Goal: Task Accomplishment & Management: Manage account settings

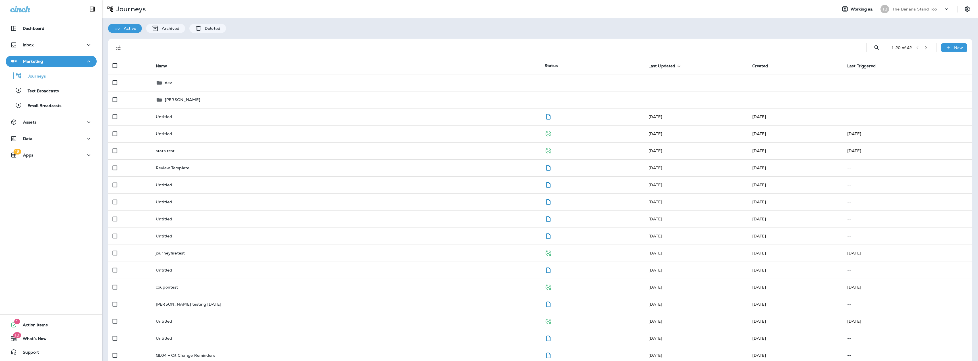
click at [914, 9] on p "The Banana Stand Too" at bounding box center [915, 9] width 44 height 5
type input "**********"
click at [901, 47] on p "Stonebriar Auto Services Group" at bounding box center [915, 47] width 62 height 9
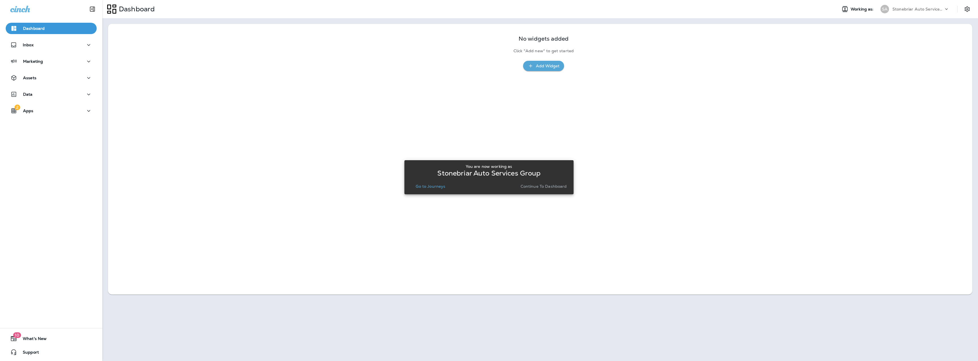
click at [429, 185] on p "Go to Journeys" at bounding box center [431, 186] width 30 height 5
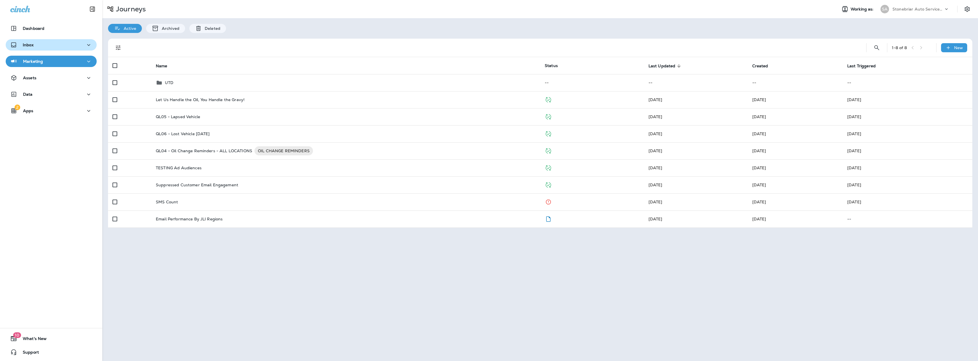
click at [32, 46] on p "Inbox" at bounding box center [28, 45] width 11 height 5
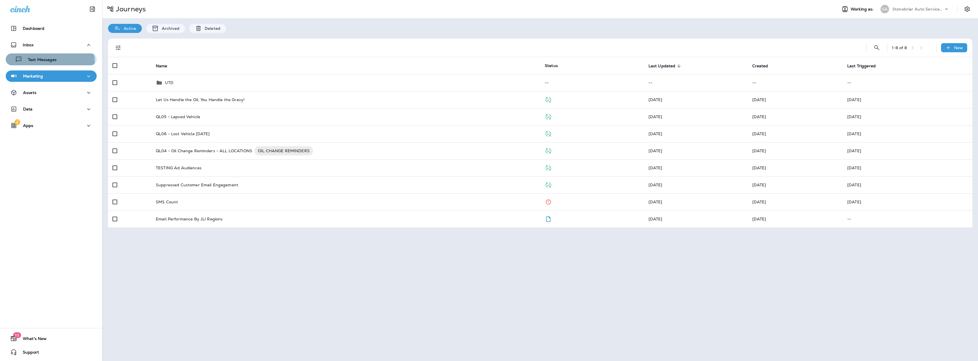
click at [34, 62] on p "Text Messages" at bounding box center [39, 59] width 34 height 5
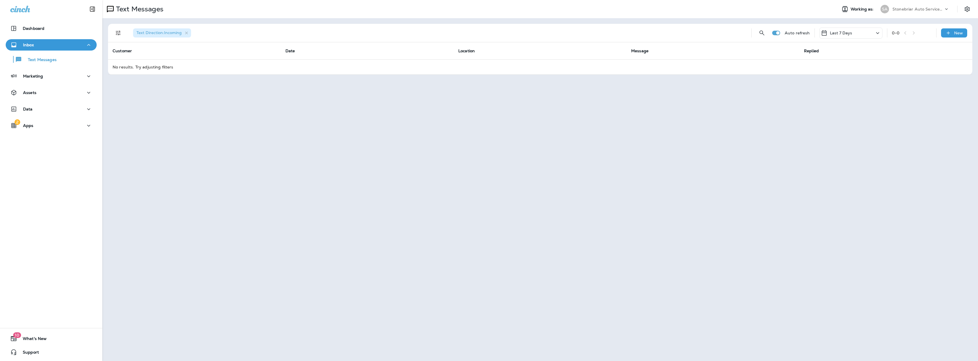
click at [850, 35] on p "Last 7 Days" at bounding box center [841, 33] width 22 height 5
click at [846, 105] on div "Last 30 Days" at bounding box center [851, 100] width 89 height 14
click at [848, 34] on p "Last 30 Days" at bounding box center [843, 33] width 26 height 5
click at [845, 113] on div "Last year" at bounding box center [851, 114] width 89 height 14
click at [847, 32] on p "Last year" at bounding box center [839, 33] width 18 height 5
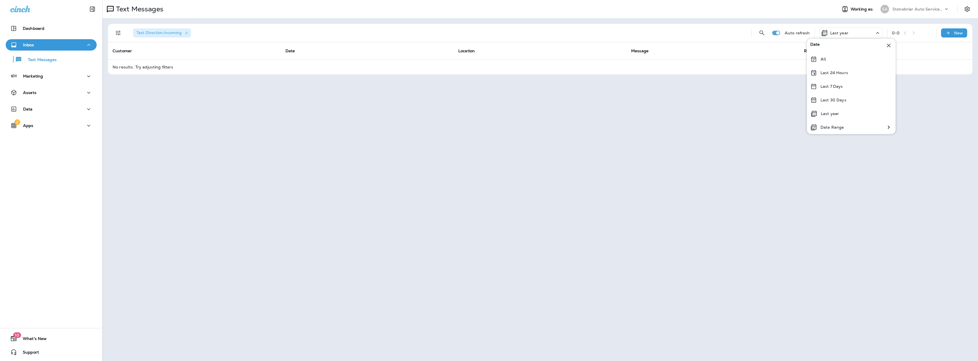
click at [181, 32] on span "Text Direction : Incoming" at bounding box center [158, 32] width 45 height 5
click at [188, 33] on icon "button" at bounding box center [186, 33] width 5 height 5
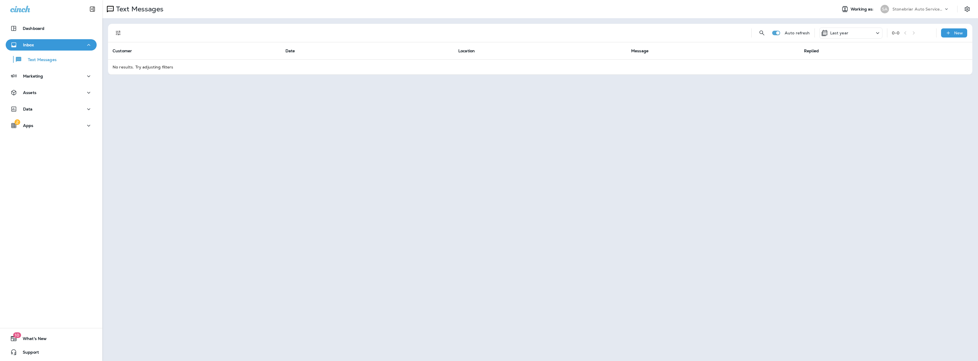
click at [850, 33] on div "Last year" at bounding box center [850, 33] width 63 height 11
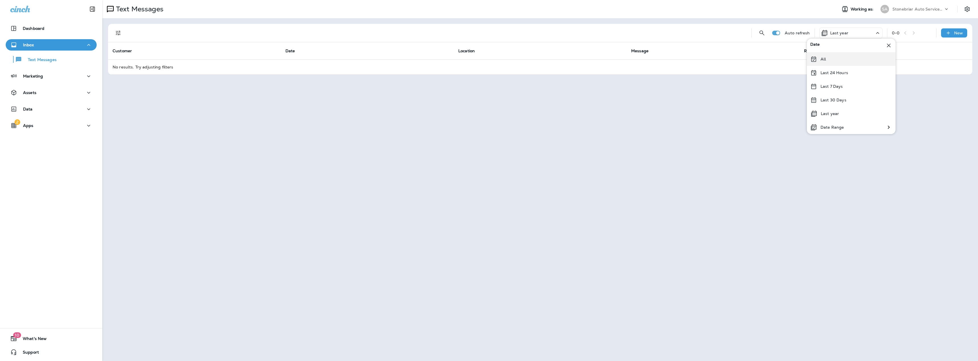
click at [827, 59] on div "All" at bounding box center [851, 59] width 89 height 14
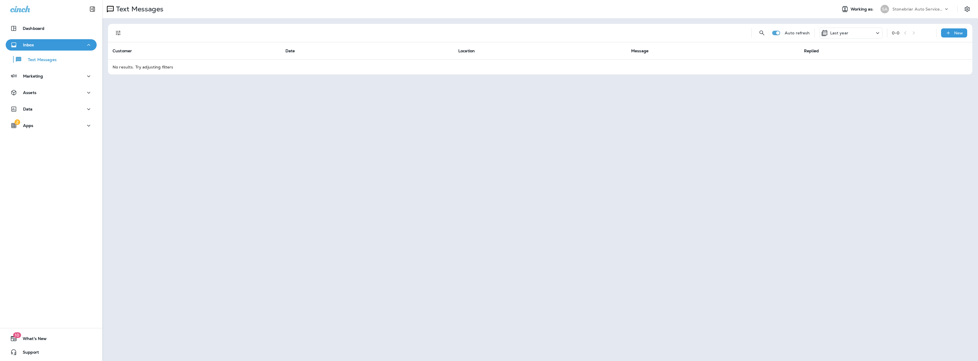
click at [853, 32] on div "Last year" at bounding box center [850, 33] width 63 height 11
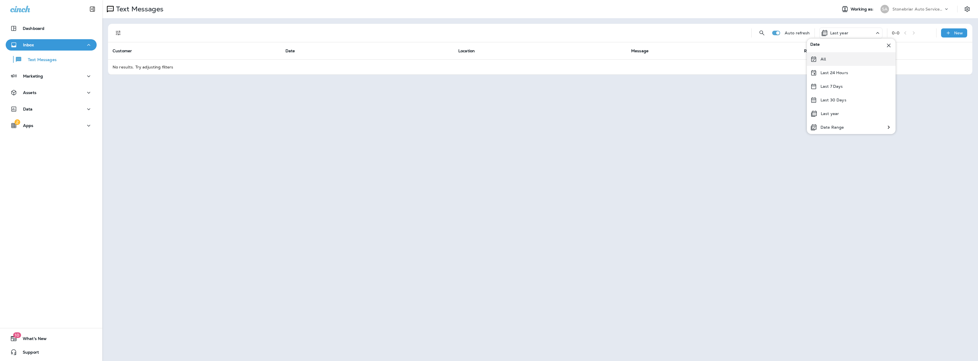
click at [829, 60] on div "All" at bounding box center [851, 59] width 89 height 14
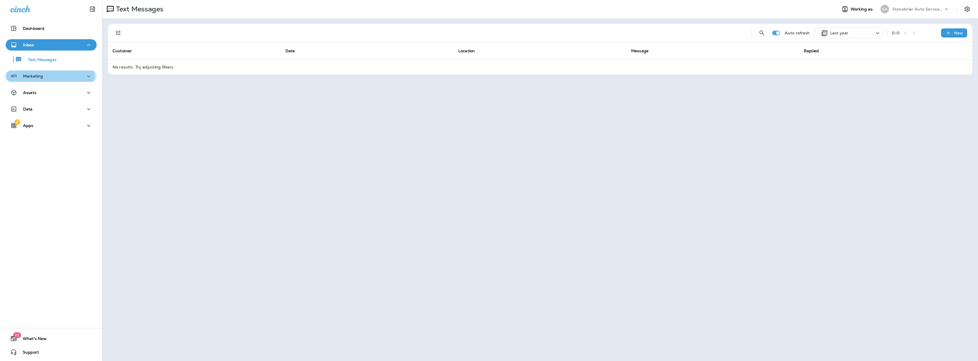
click at [29, 76] on p "Marketing" at bounding box center [33, 76] width 20 height 5
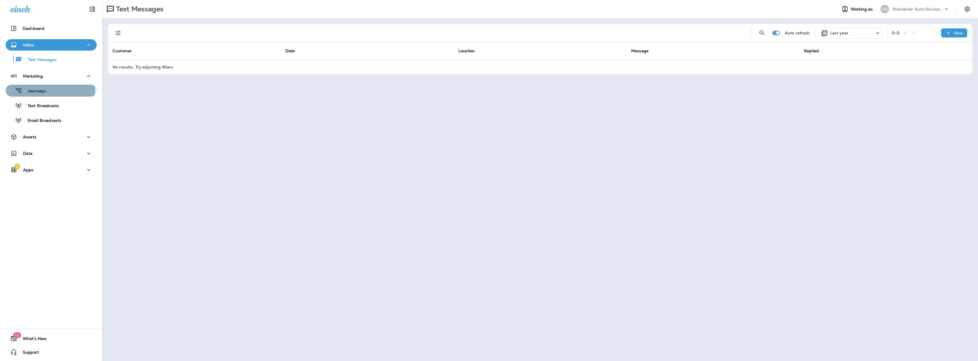
click at [36, 88] on div "Journeys" at bounding box center [27, 90] width 38 height 9
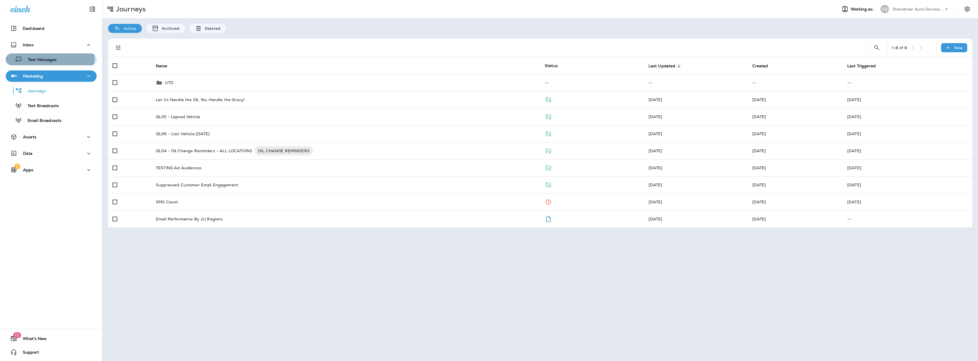
click at [43, 58] on p "Text Messages" at bounding box center [39, 59] width 34 height 5
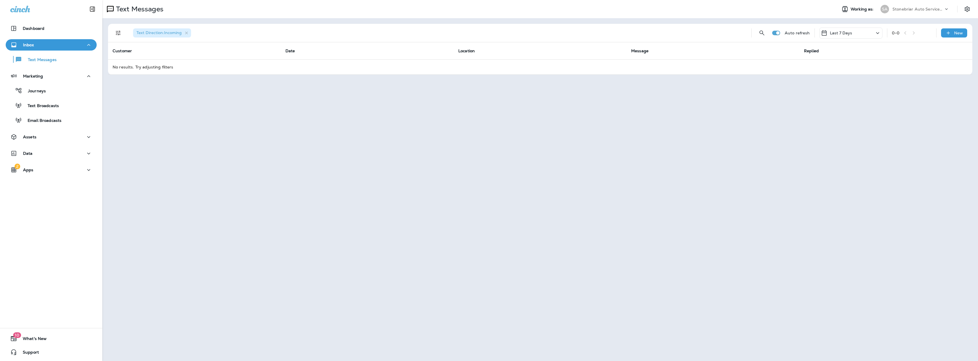
click at [846, 33] on p "Last 7 Days" at bounding box center [841, 33] width 22 height 5
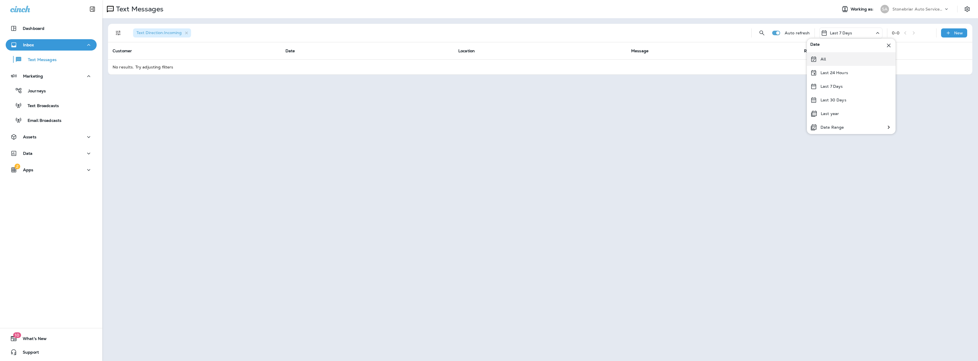
click at [828, 60] on div "All" at bounding box center [851, 59] width 89 height 14
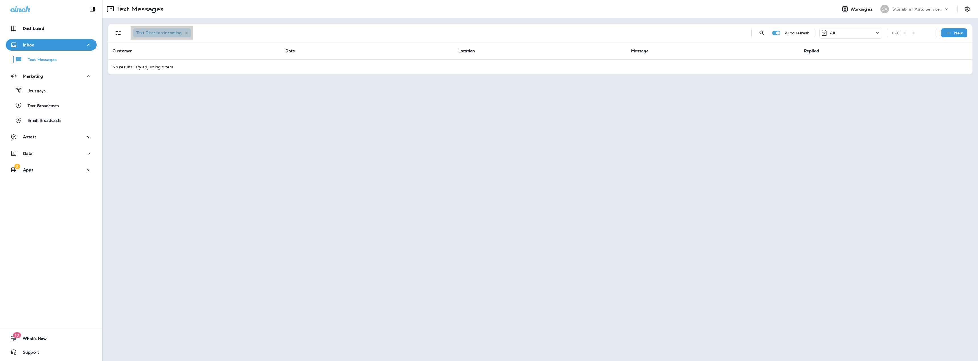
click at [187, 33] on icon "button" at bounding box center [186, 33] width 3 height 3
click at [186, 32] on icon "button" at bounding box center [186, 33] width 5 height 5
click at [187, 32] on icon "button" at bounding box center [186, 33] width 5 height 5
click at [117, 33] on icon "Filters" at bounding box center [118, 33] width 7 height 7
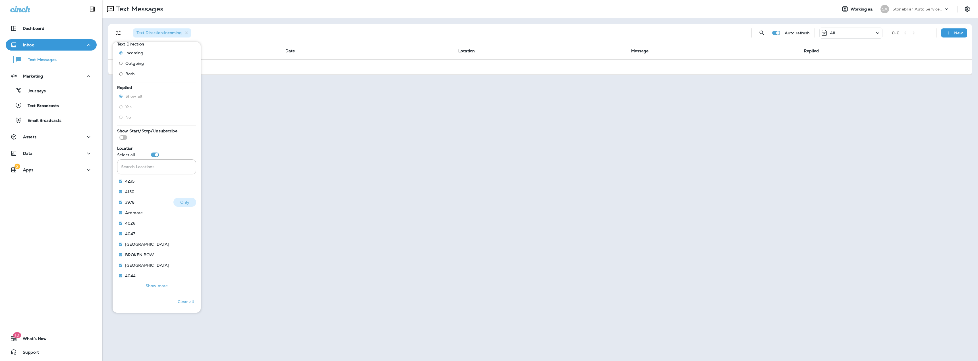
scroll to position [11, 0]
click at [152, 284] on p "Show more" at bounding box center [157, 285] width 22 height 5
click at [156, 284] on p "Show more" at bounding box center [157, 285] width 22 height 5
click at [156, 283] on p "Show more" at bounding box center [157, 285] width 22 height 5
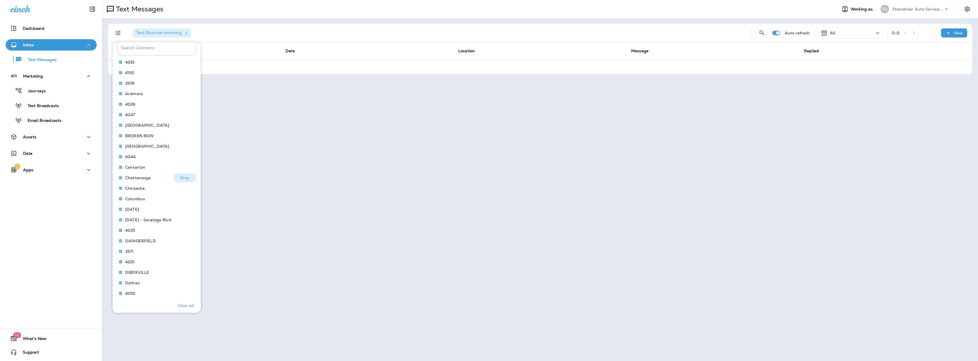
scroll to position [169, 0]
click at [152, 287] on p "Show more" at bounding box center [157, 285] width 22 height 5
click at [160, 287] on p "Show more" at bounding box center [157, 285] width 22 height 5
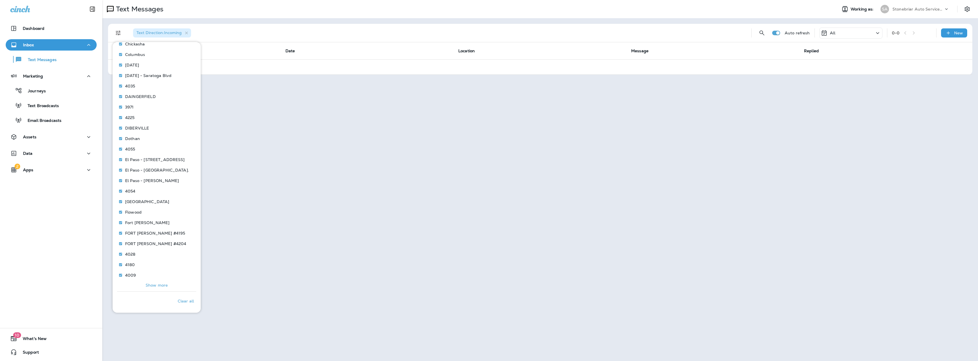
click at [157, 286] on p "Show more" at bounding box center [157, 285] width 22 height 5
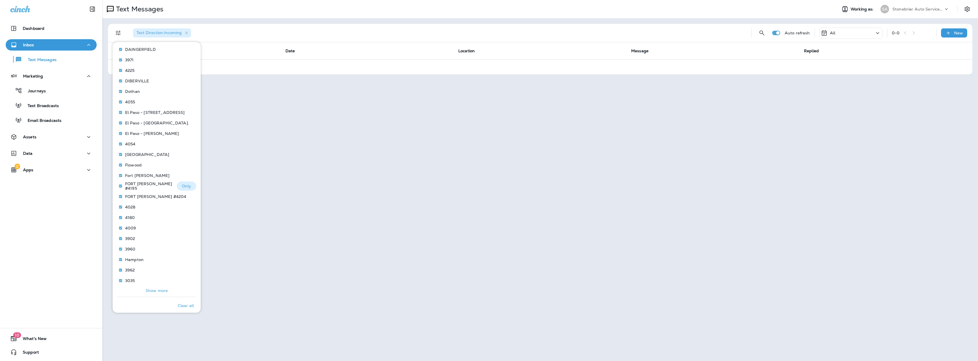
scroll to position [326, 0]
click at [163, 286] on p "Show more" at bounding box center [157, 285] width 22 height 5
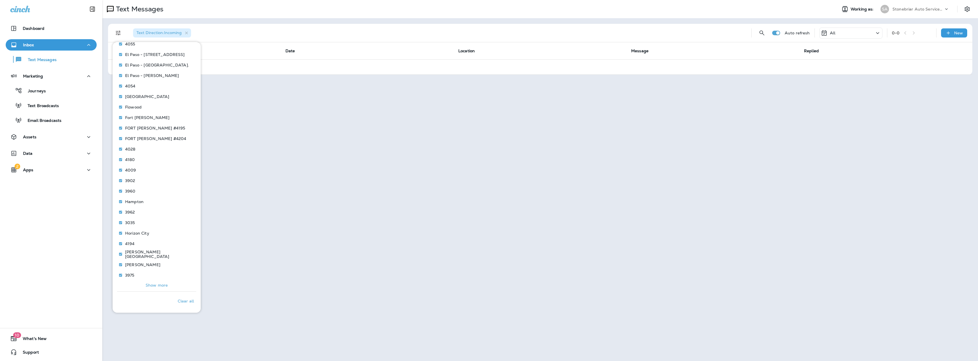
click at [155, 285] on p "Show more" at bounding box center [157, 285] width 22 height 5
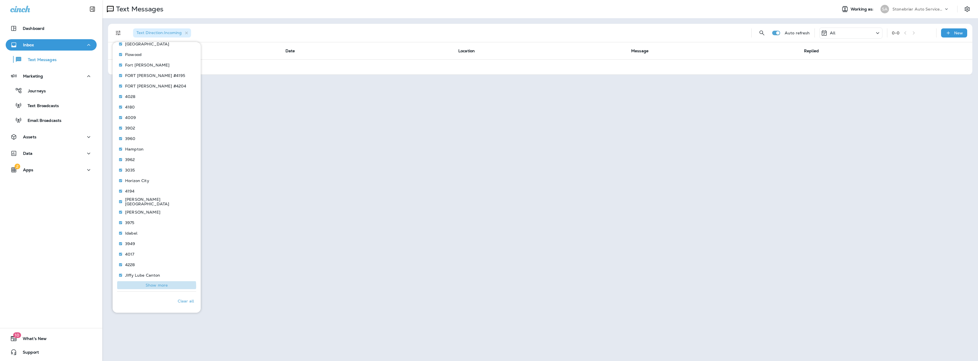
click at [156, 286] on p "Show more" at bounding box center [157, 285] width 22 height 5
click at [156, 288] on button "Show more" at bounding box center [156, 286] width 79 height 8
click at [155, 285] on p "Show more" at bounding box center [157, 285] width 22 height 5
click at [150, 284] on p "Show more" at bounding box center [157, 285] width 22 height 5
click at [149, 285] on p "Show more" at bounding box center [157, 285] width 22 height 5
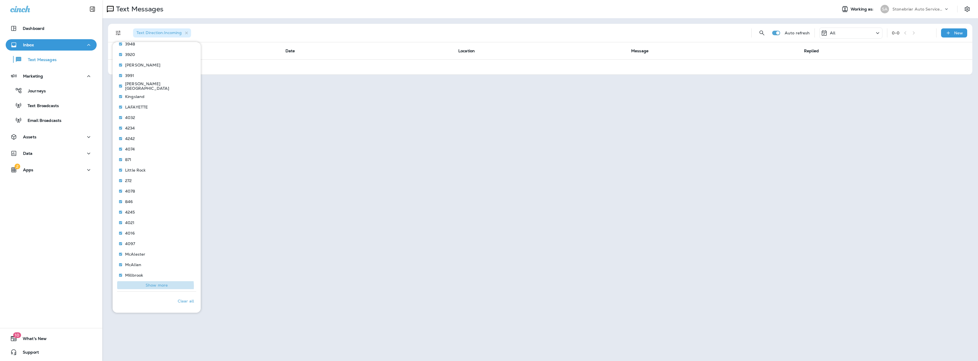
click at [154, 286] on p "Show more" at bounding box center [157, 285] width 22 height 5
click at [153, 286] on p "Show more" at bounding box center [157, 285] width 22 height 5
click at [156, 289] on button "Show more" at bounding box center [156, 286] width 79 height 8
click at [153, 286] on p "Show more" at bounding box center [157, 285] width 22 height 5
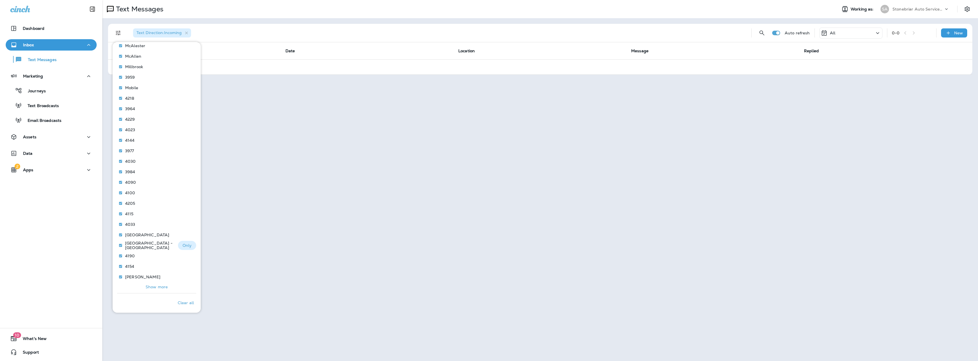
scroll to position [905, 0]
click at [340, 137] on div "Text Messages Working as: SA Stonebriar Auto Services Group Text Direction : In…" at bounding box center [540, 180] width 876 height 361
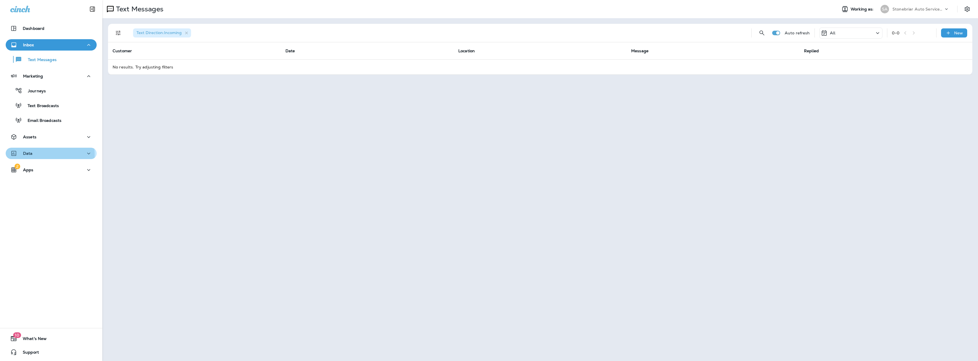
click at [34, 155] on div "Data" at bounding box center [51, 153] width 82 height 7
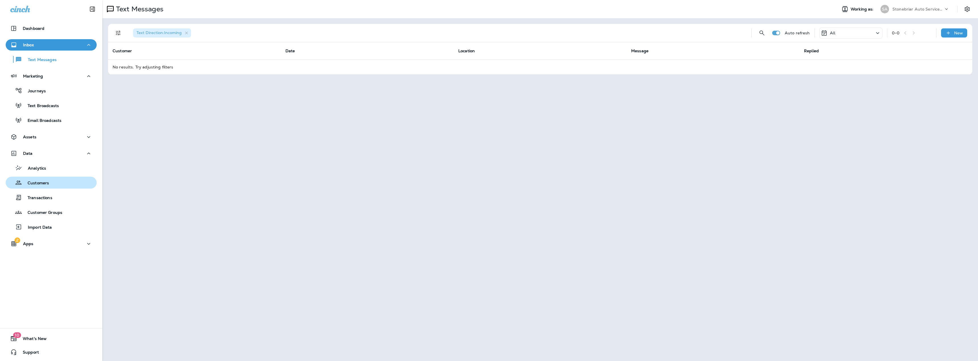
click at [51, 181] on div "Customers" at bounding box center [51, 183] width 86 height 9
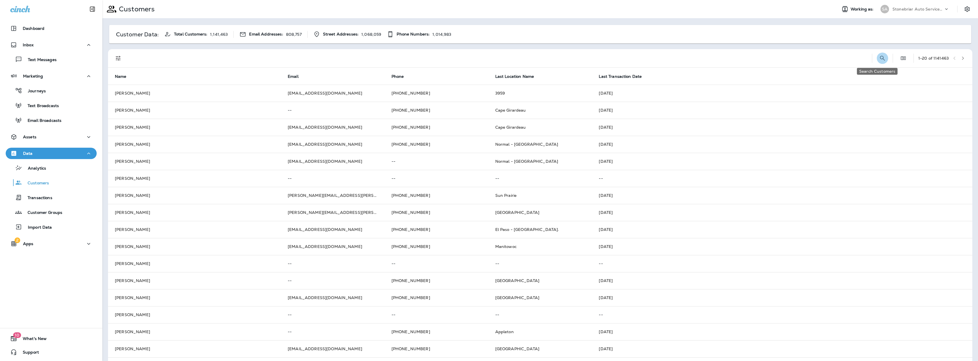
click at [879, 60] on icon "Search Customers" at bounding box center [882, 58] width 7 height 7
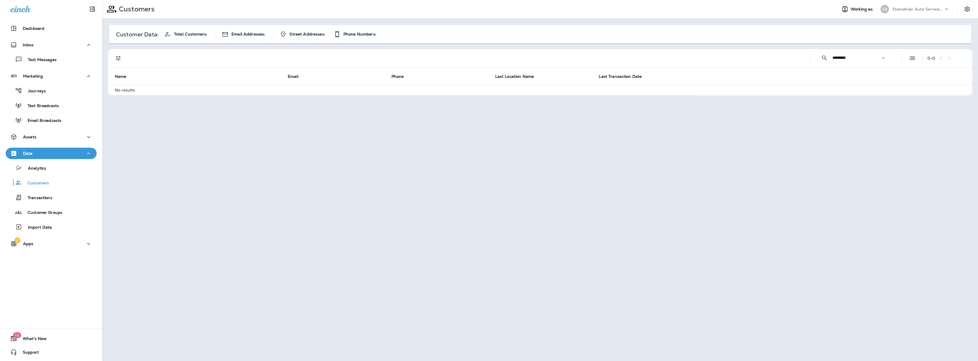
click at [858, 57] on input "*********" at bounding box center [857, 57] width 49 height 15
click at [859, 57] on input "*********" at bounding box center [857, 57] width 49 height 15
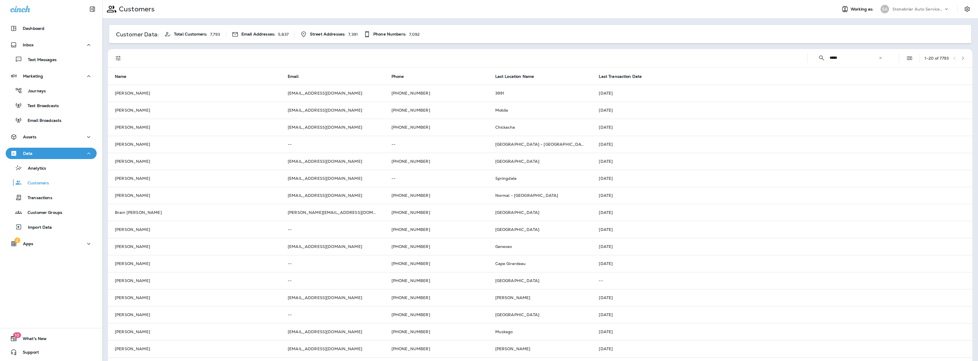
drag, startPoint x: 846, startPoint y: 57, endPoint x: 760, endPoint y: 47, distance: 86.4
click at [760, 47] on div "Customer Data: Total Customers: 7,793 Email Addresses: 5,837 Street Addresses: …" at bounding box center [540, 225] width 876 height 414
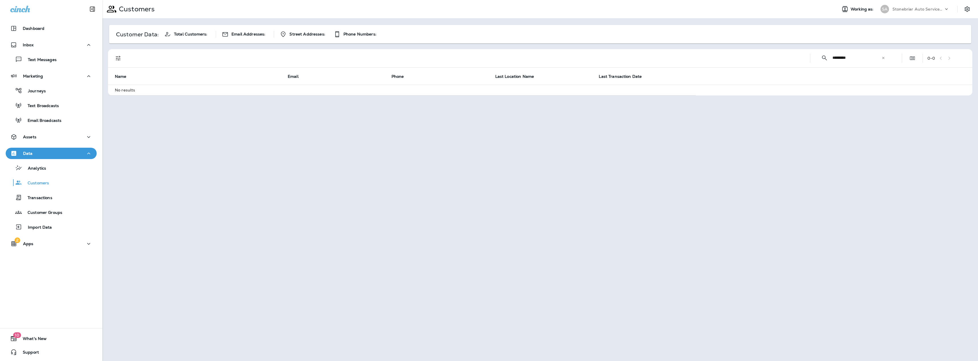
type input "*********"
click at [966, 11] on icon "Settings" at bounding box center [967, 9] width 7 height 7
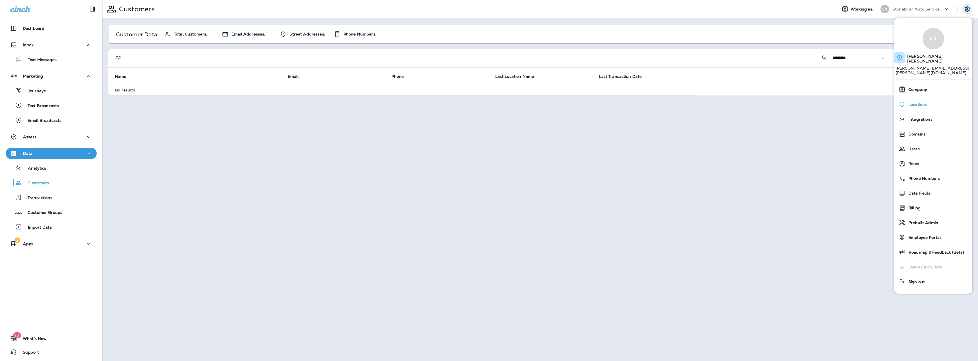
click at [922, 102] on span "Locations" at bounding box center [916, 104] width 21 height 5
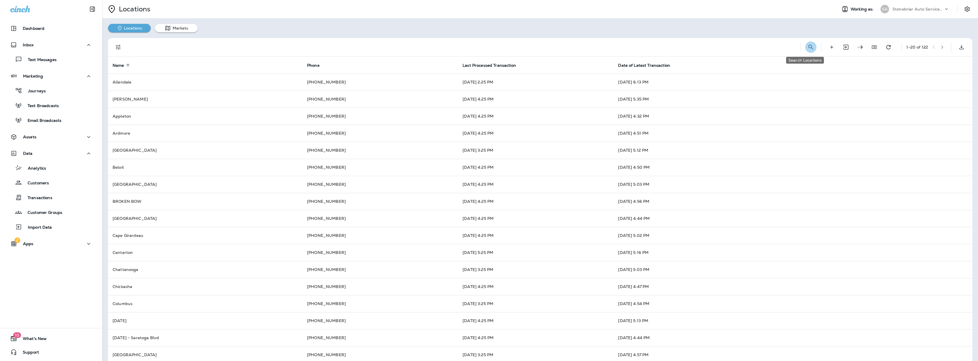
click at [808, 44] on icon "Search Locations" at bounding box center [811, 47] width 7 height 7
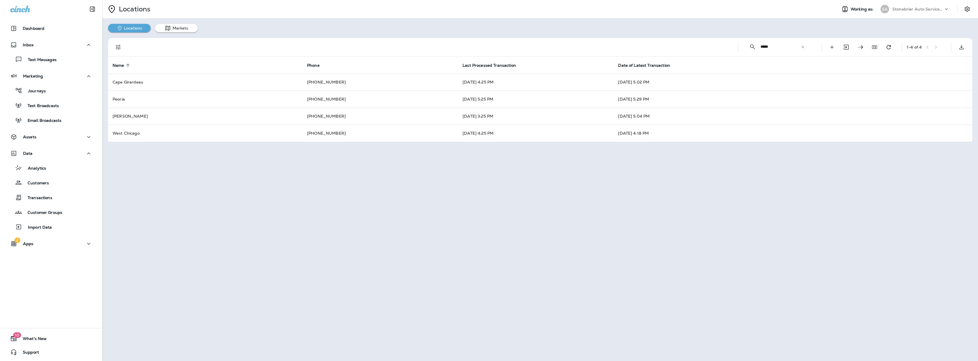
type input "*****"
click at [925, 6] on div "Stonebriar Auto Services Group" at bounding box center [918, 9] width 51 height 9
type input "*****"
click at [903, 45] on p "HEART Certified Auto Care" at bounding box center [917, 47] width 57 height 5
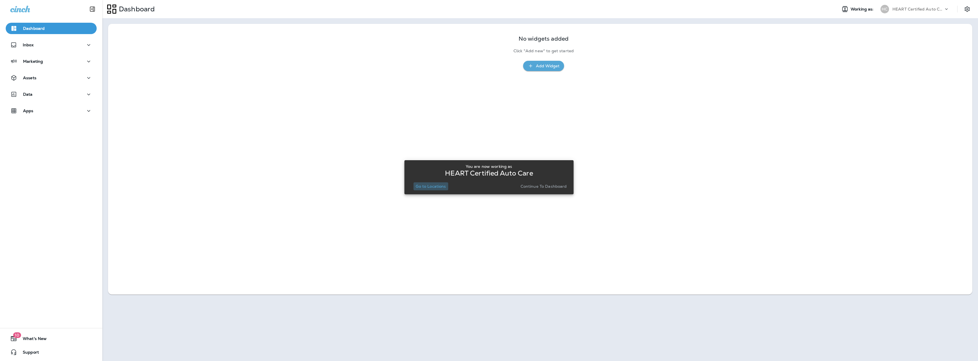
click at [440, 185] on p "Go to Locations" at bounding box center [431, 186] width 30 height 5
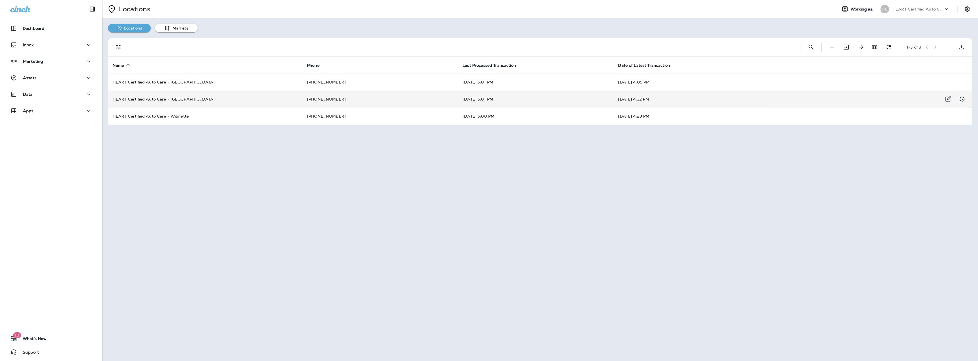
click at [256, 98] on td "HEART Certified Auto Care - [GEOGRAPHIC_DATA]" at bounding box center [205, 99] width 194 height 17
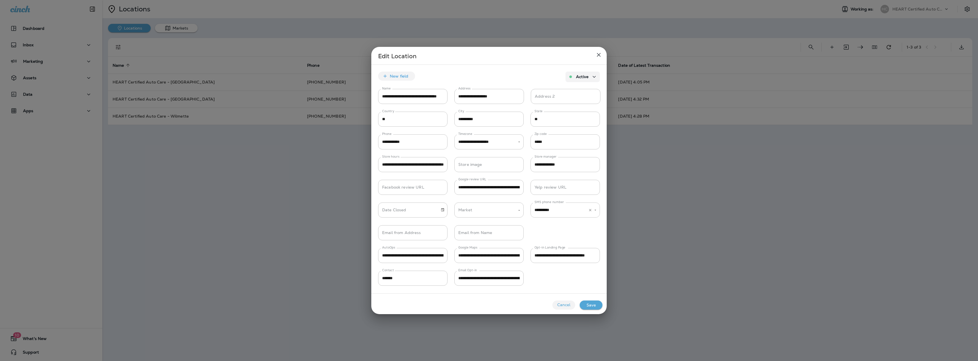
click at [597, 209] on icon "Open" at bounding box center [595, 210] width 4 height 4
click at [654, 217] on div at bounding box center [489, 180] width 978 height 361
type input "*********"
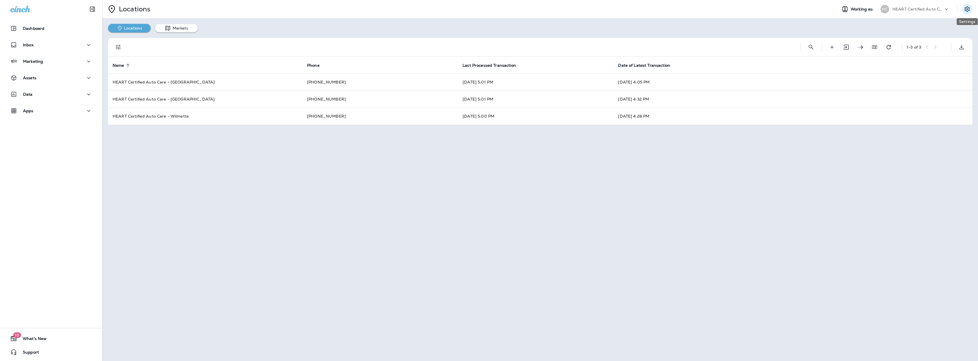
click at [969, 9] on icon "Settings" at bounding box center [967, 8] width 5 height 5
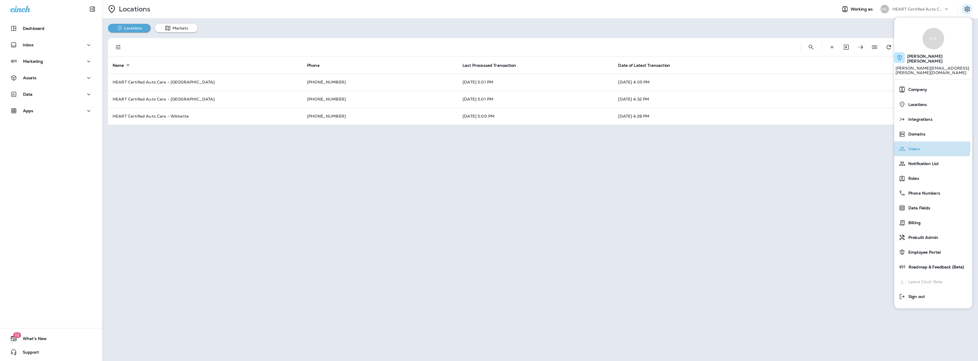
click at [924, 143] on div "Users" at bounding box center [934, 148] width 74 height 11
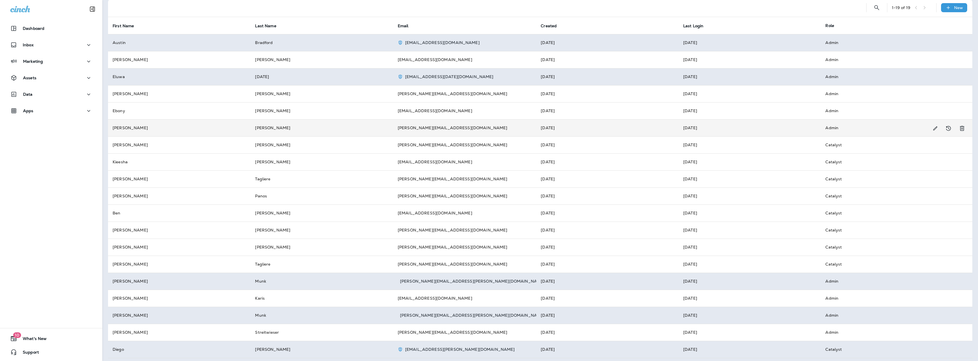
scroll to position [28, 0]
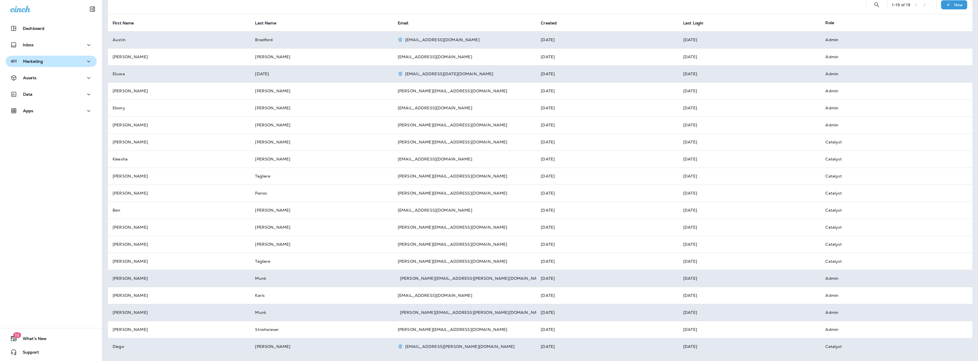
click at [37, 61] on p "Marketing" at bounding box center [33, 61] width 20 height 5
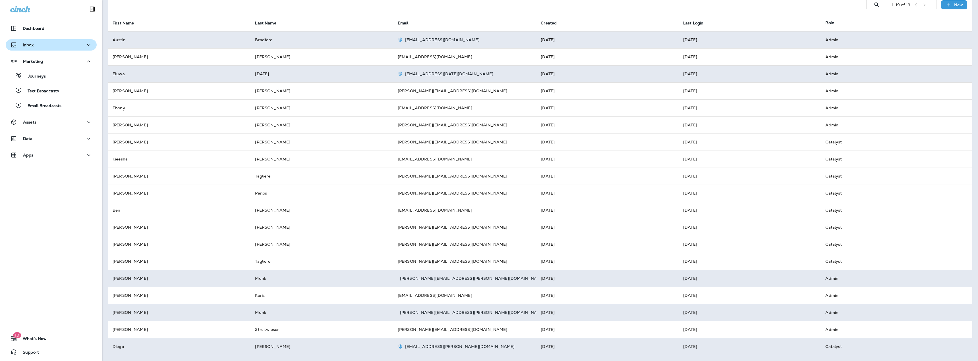
click at [34, 45] on div "Inbox" at bounding box center [51, 45] width 82 height 7
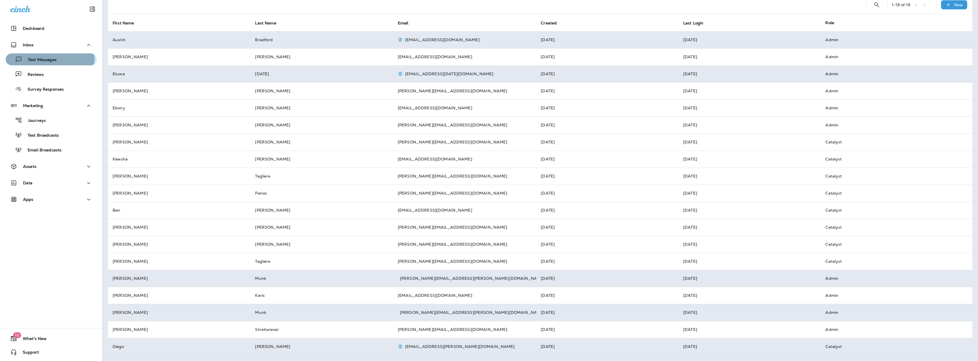
click at [47, 59] on p "Text Messages" at bounding box center [39, 59] width 34 height 5
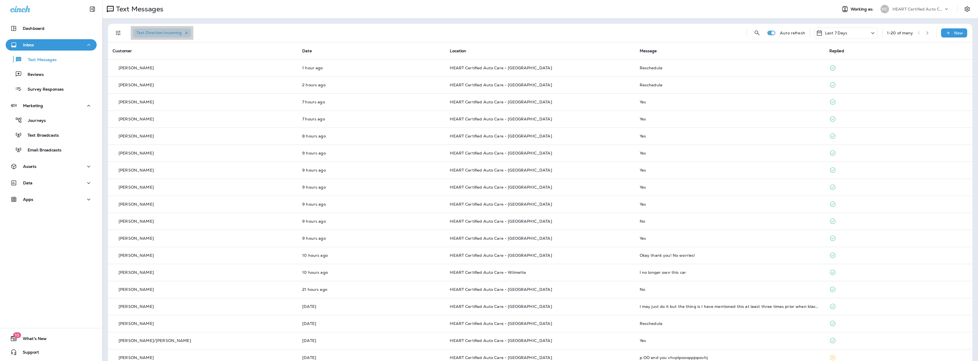
click at [187, 33] on icon "button" at bounding box center [186, 33] width 3 height 3
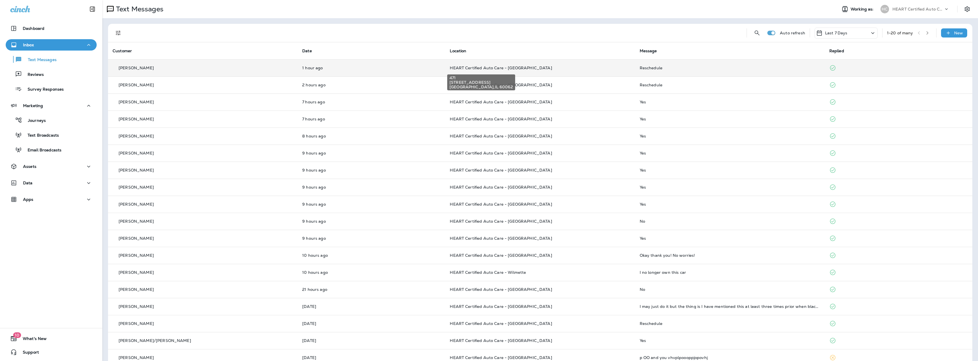
click at [479, 67] on span "HEART Certified Auto Care - [GEOGRAPHIC_DATA]" at bounding box center [501, 67] width 102 height 5
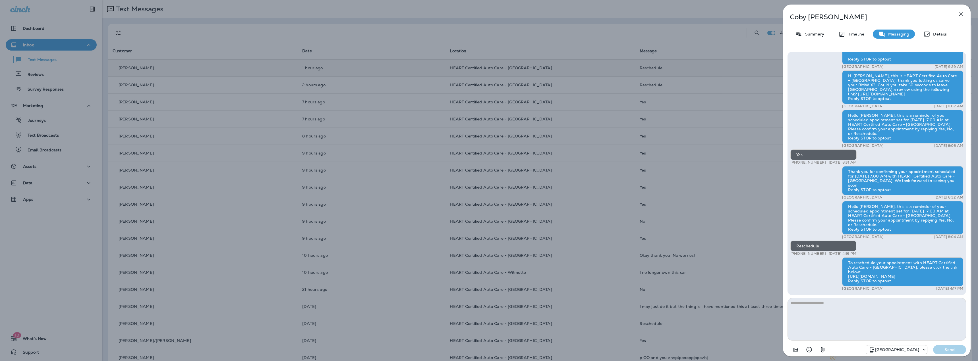
click at [962, 12] on icon "button" at bounding box center [961, 14] width 7 height 7
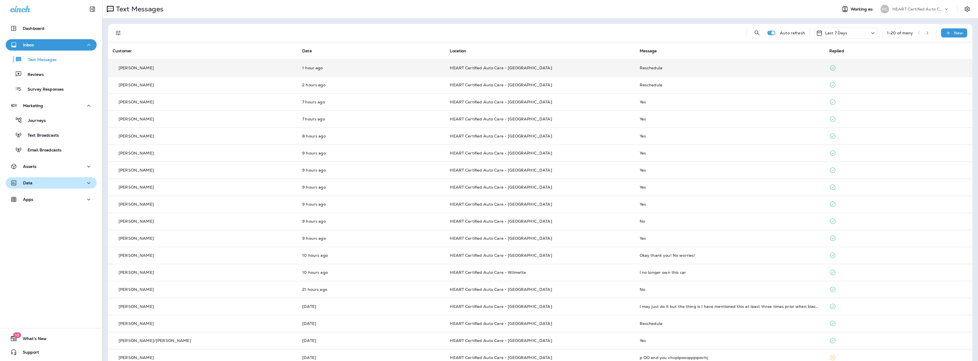
click at [31, 182] on p "Data" at bounding box center [28, 183] width 10 height 5
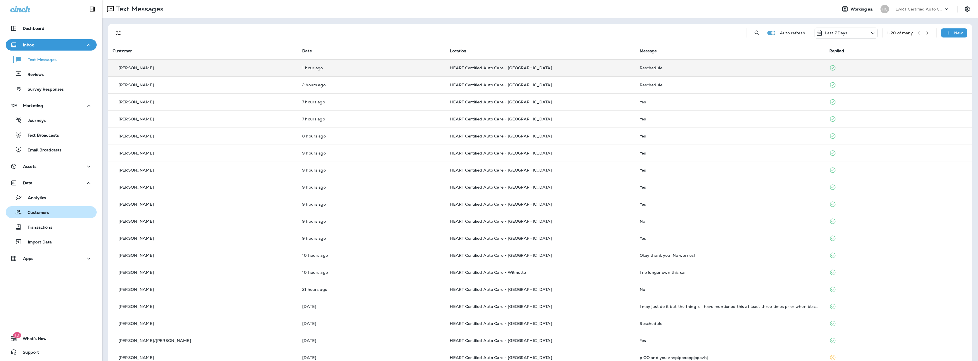
click at [40, 210] on div "Customers" at bounding box center [28, 212] width 41 height 9
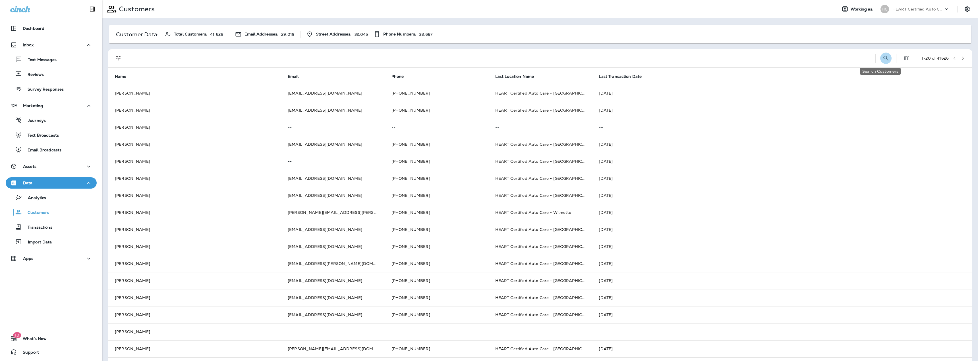
click at [883, 59] on icon "Search Customers" at bounding box center [886, 58] width 7 height 7
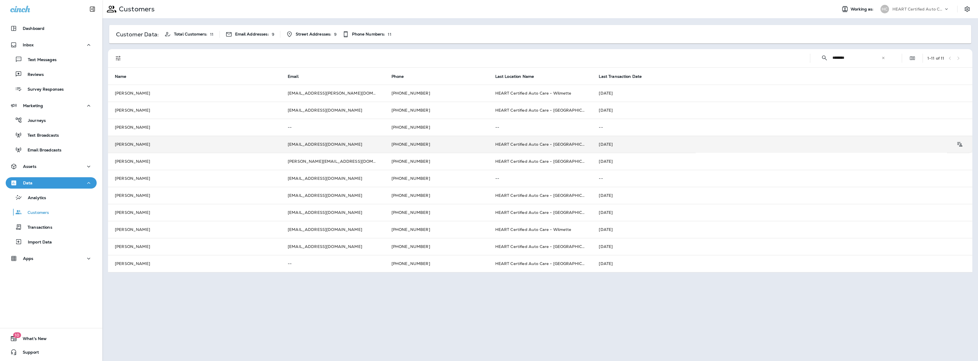
type input "********"
click at [144, 146] on td "[PERSON_NAME]" at bounding box center [194, 144] width 173 height 17
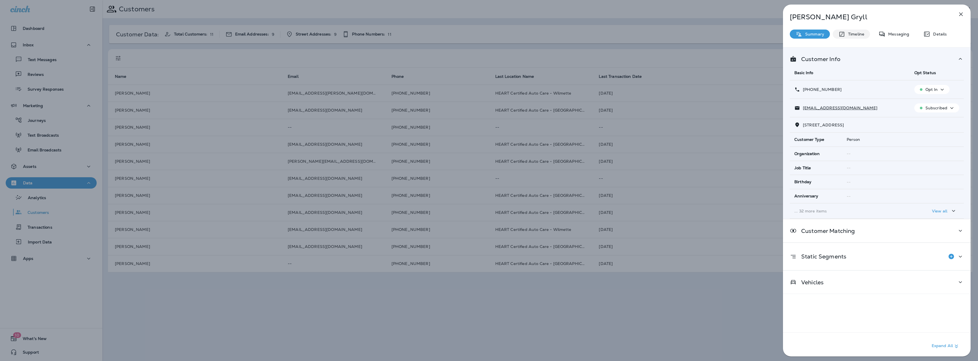
click at [855, 37] on div "Timeline" at bounding box center [851, 34] width 37 height 9
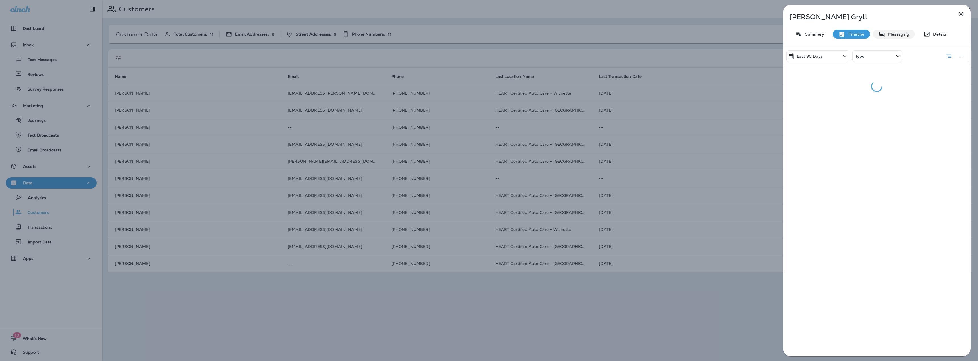
click at [901, 37] on div "Messaging" at bounding box center [894, 34] width 42 height 9
click at [823, 37] on div "Summary" at bounding box center [810, 34] width 40 height 9
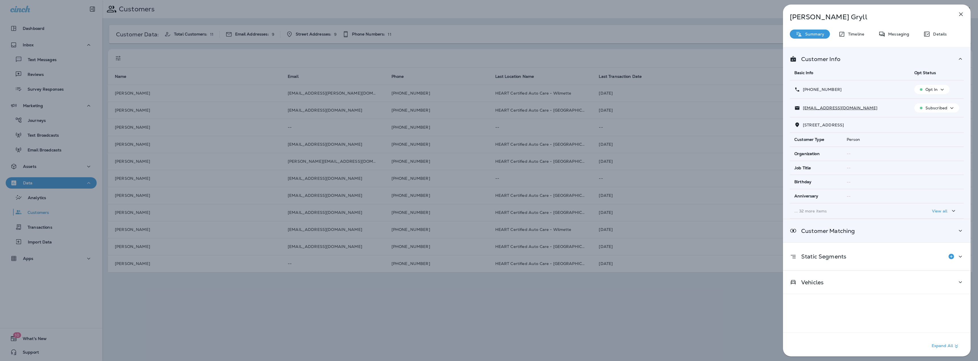
click at [843, 229] on p "Customer Matching" at bounding box center [826, 231] width 58 height 5
click at [940, 213] on p "View all" at bounding box center [939, 211] width 15 height 5
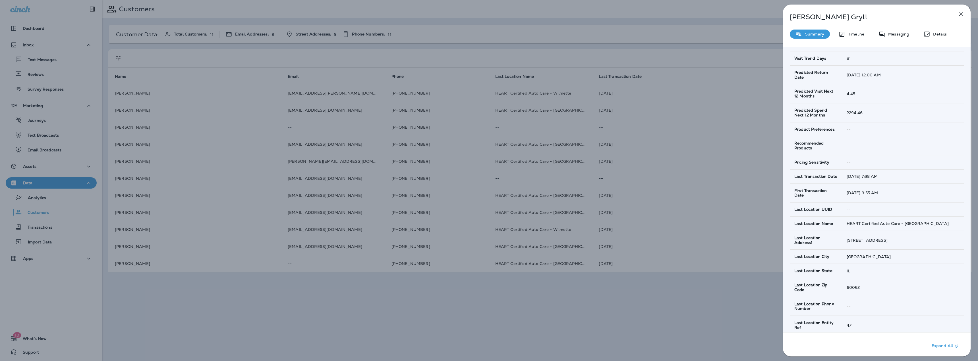
scroll to position [341, 0]
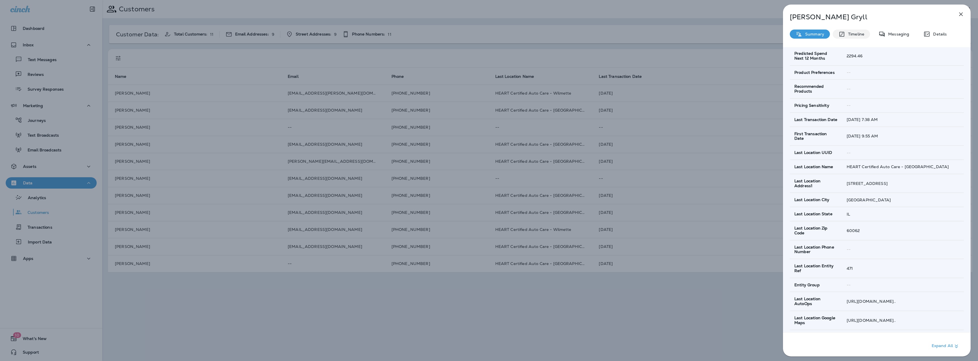
click at [857, 37] on div "Timeline" at bounding box center [851, 34] width 37 height 9
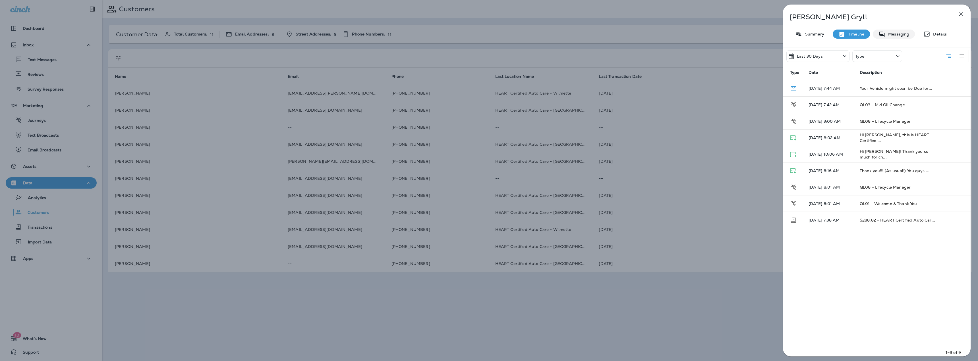
click at [893, 35] on p "Messaging" at bounding box center [897, 34] width 24 height 5
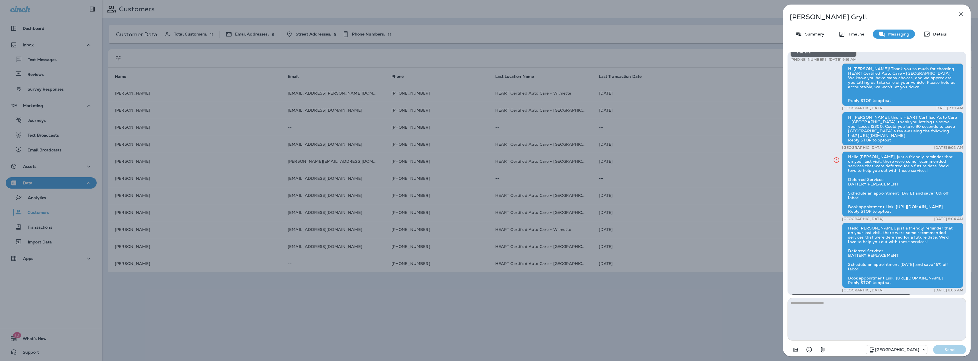
scroll to position [-114, 0]
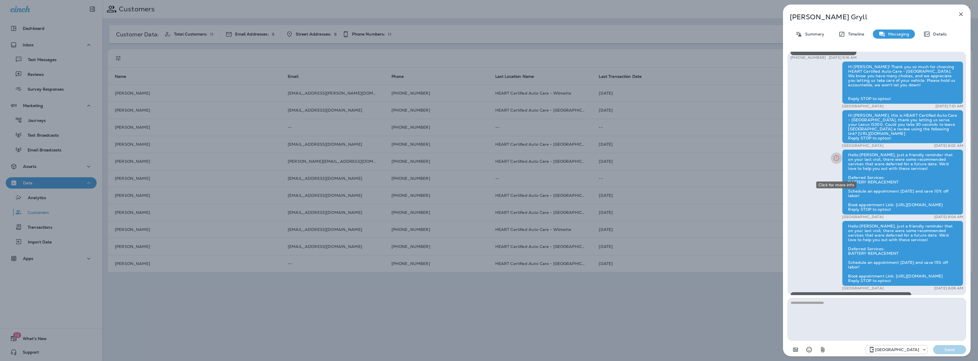
click at [836, 162] on icon "Click for more info" at bounding box center [836, 158] width 7 height 7
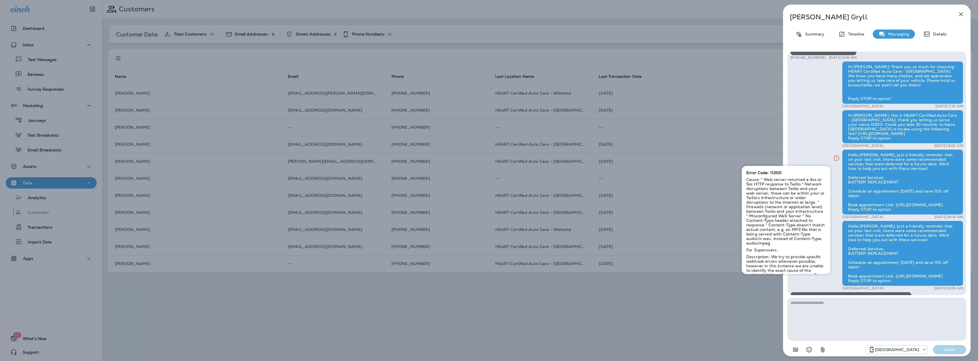
click at [906, 190] on div "Hello [PERSON_NAME], just a friendly reminder that on your last visit, there we…" at bounding box center [902, 182] width 121 height 65
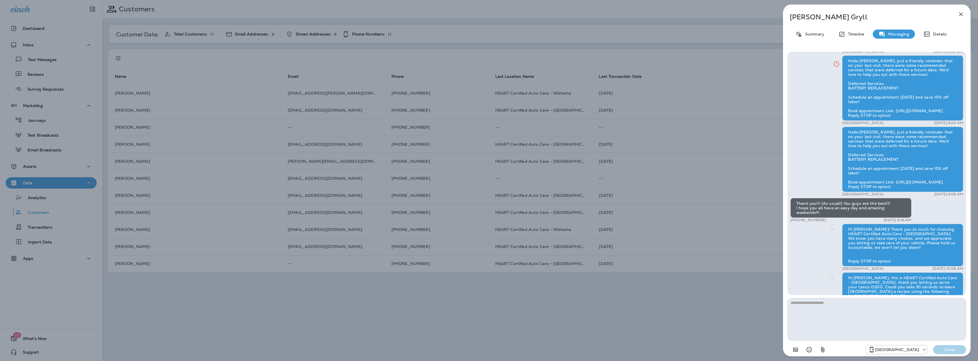
scroll to position [0, 0]
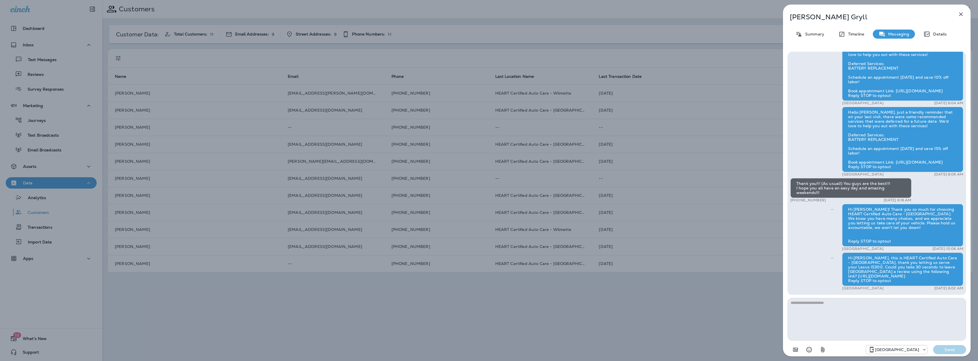
click at [816, 35] on p "Summary" at bounding box center [813, 34] width 22 height 5
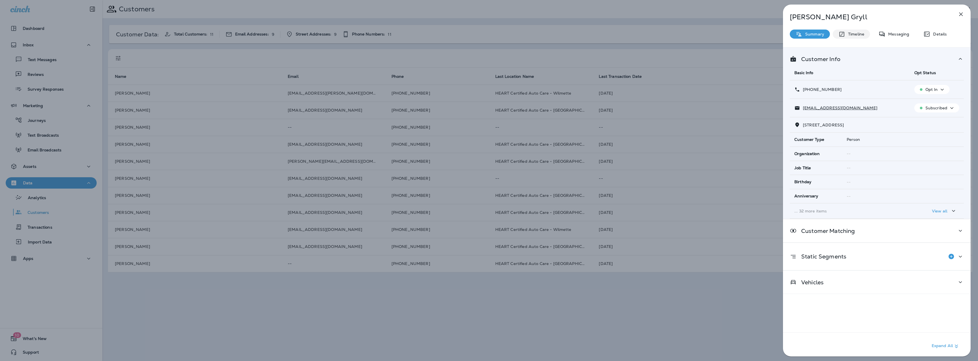
click at [863, 34] on p "Timeline" at bounding box center [854, 34] width 19 height 5
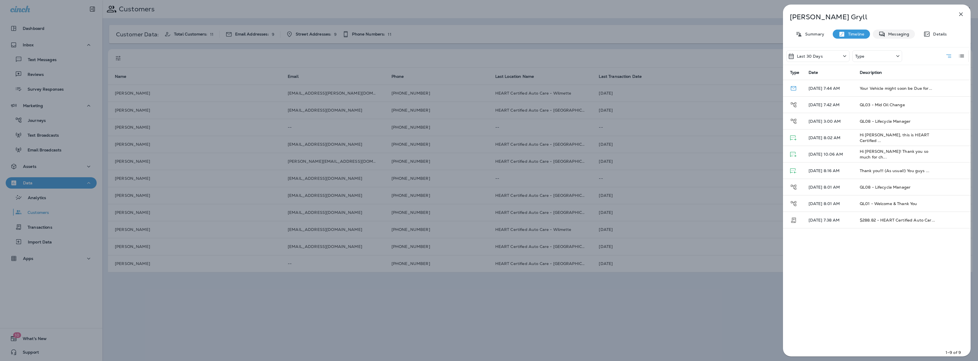
click at [892, 35] on p "Messaging" at bounding box center [897, 34] width 24 height 5
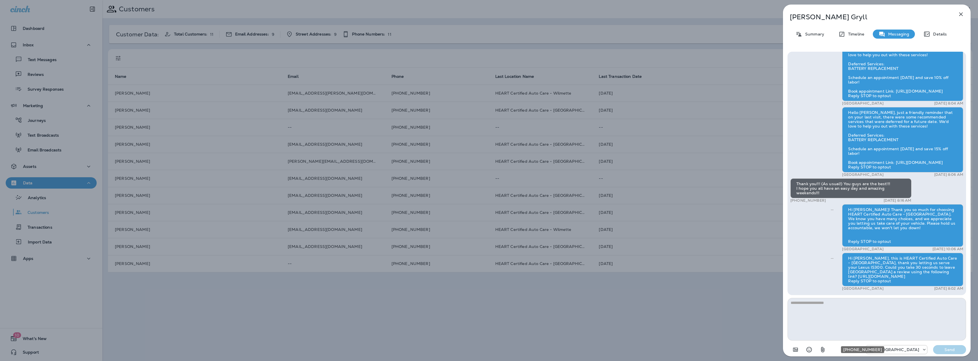
click at [902, 348] on p "[GEOGRAPHIC_DATA]" at bounding box center [897, 350] width 44 height 5
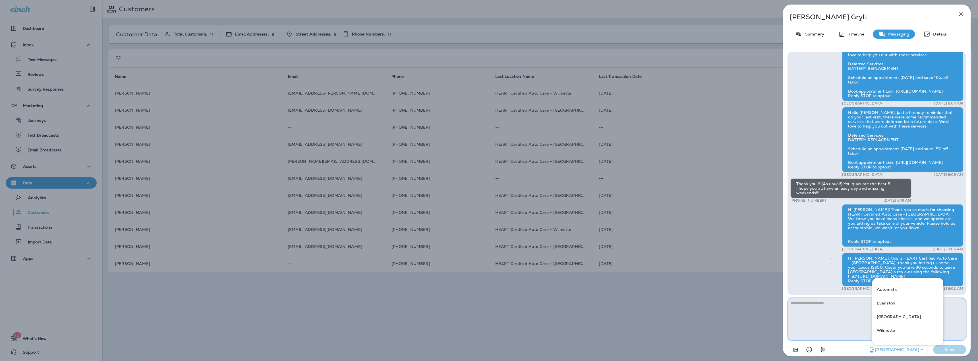
click at [831, 314] on textarea at bounding box center [877, 319] width 179 height 43
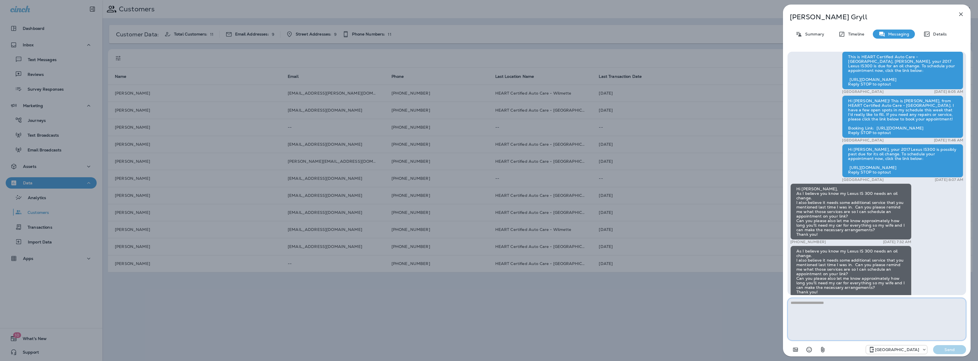
scroll to position [-1198, 0]
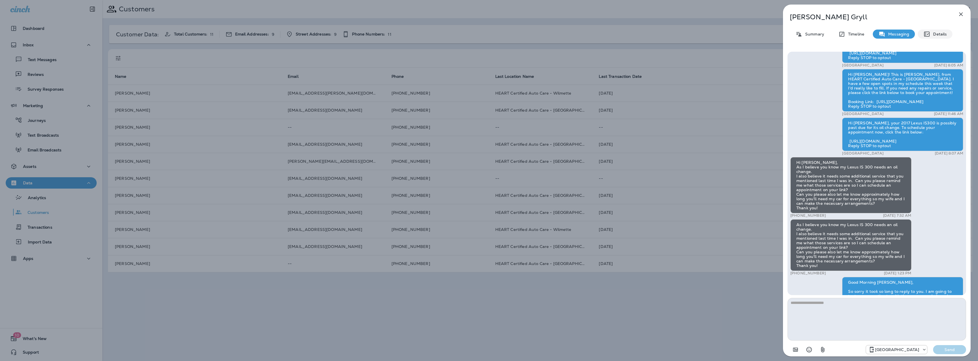
click at [937, 35] on p "Details" at bounding box center [938, 34] width 16 height 5
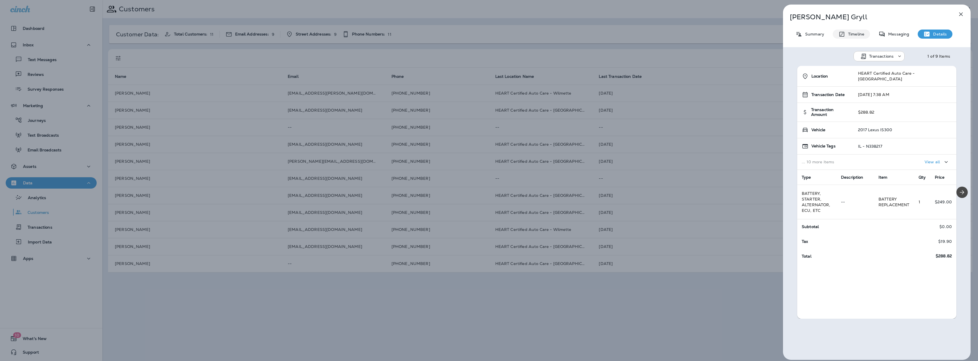
click at [854, 35] on p "Timeline" at bounding box center [854, 34] width 19 height 5
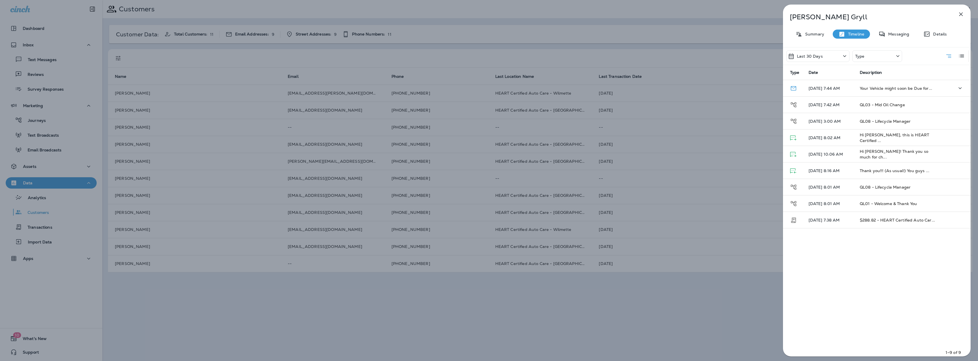
click at [912, 83] on td "Your Vehicle might soon be Due for..." at bounding box center [897, 88] width 85 height 16
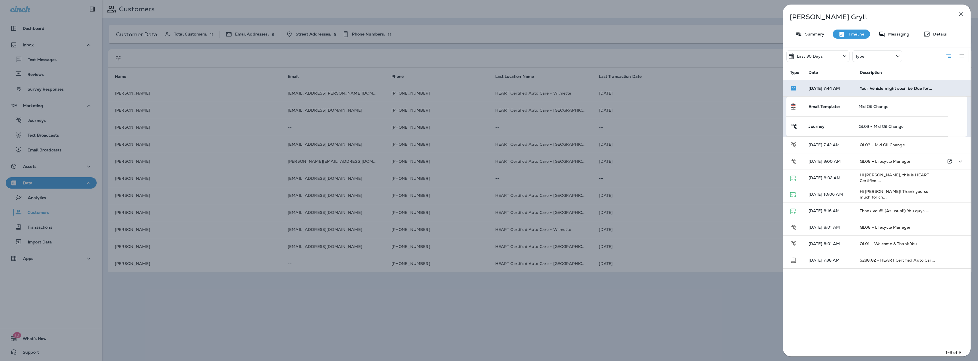
click at [858, 149] on td "QL03 - Mid Oil Change" at bounding box center [897, 145] width 85 height 16
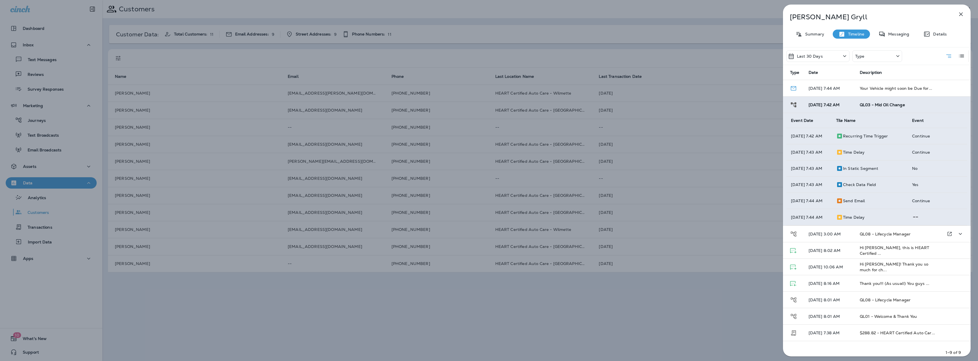
click at [852, 243] on td "[DATE] 3:00 AM" at bounding box center [829, 234] width 51 height 16
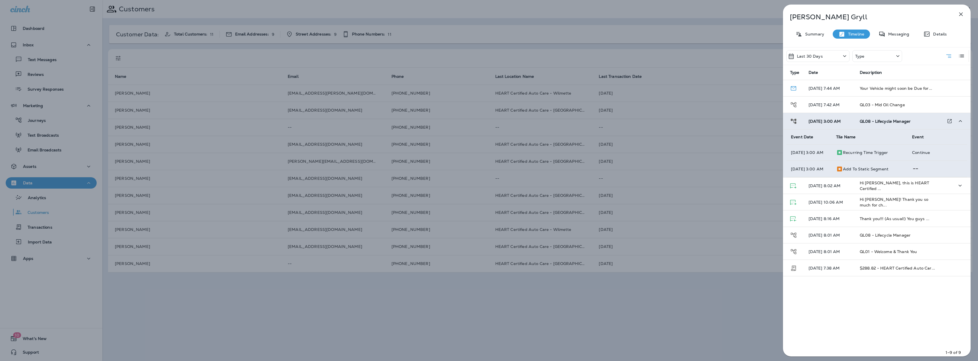
click at [839, 188] on p "[DATE] 8:02 AM" at bounding box center [830, 186] width 42 height 5
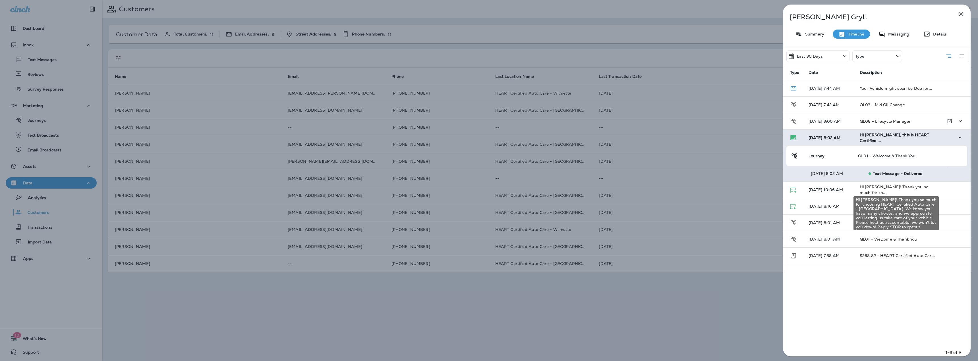
click at [865, 193] on div "Hi [PERSON_NAME]! Thank you so much for choosing HEART Certified Auto Care - [G…" at bounding box center [896, 212] width 86 height 39
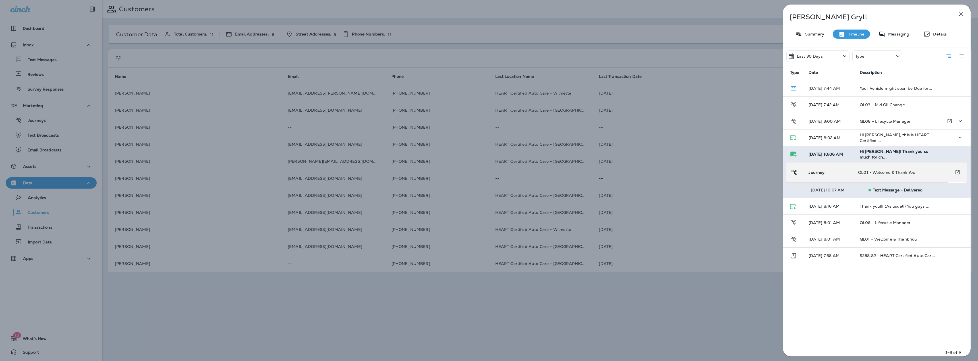
click at [828, 172] on td "Journey:" at bounding box center [828, 173] width 49 height 20
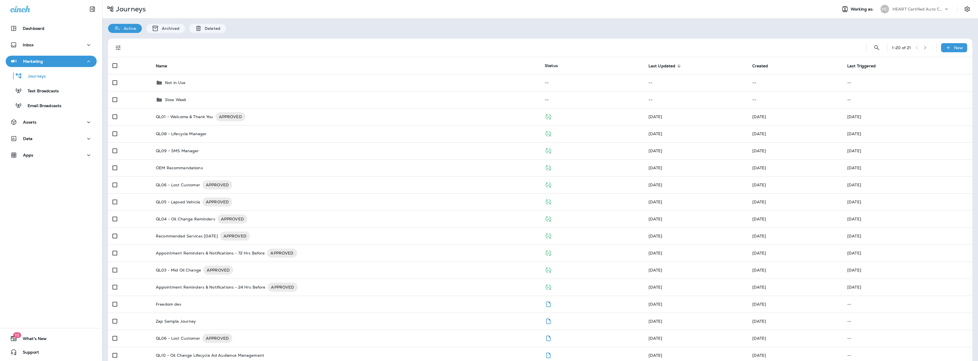
click at [900, 10] on p "HEART Certified Auto Care" at bounding box center [918, 9] width 51 height 5
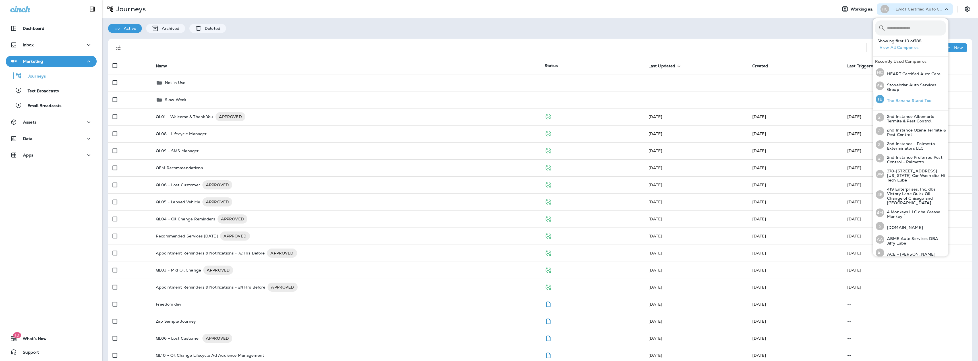
click at [904, 98] on p "The Banana Stand Too" at bounding box center [907, 100] width 47 height 5
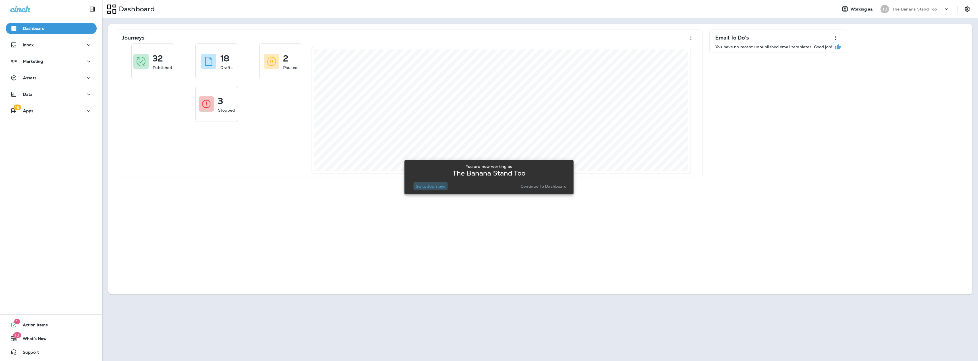
click at [430, 185] on p "Go to Journeys" at bounding box center [431, 186] width 30 height 5
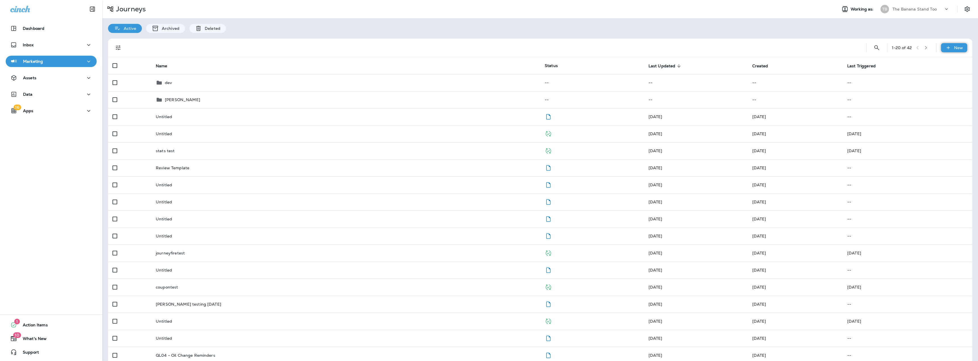
click at [954, 48] on p "New" at bounding box center [958, 47] width 9 height 5
click at [54, 46] on div "Inbox" at bounding box center [51, 45] width 82 height 7
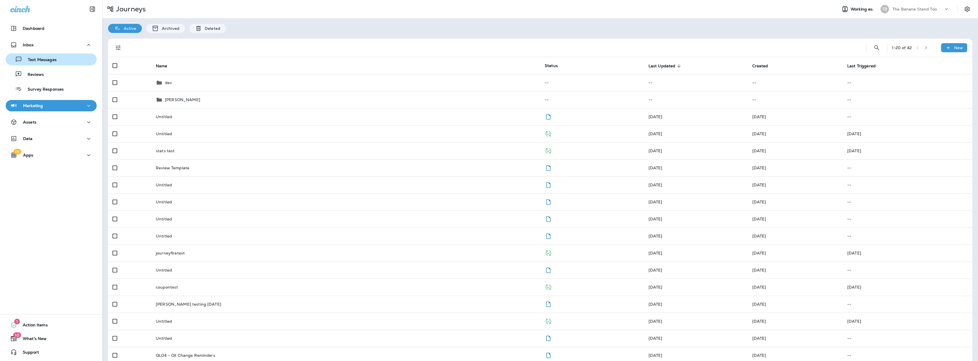
click at [46, 60] on p "Text Messages" at bounding box center [39, 59] width 34 height 5
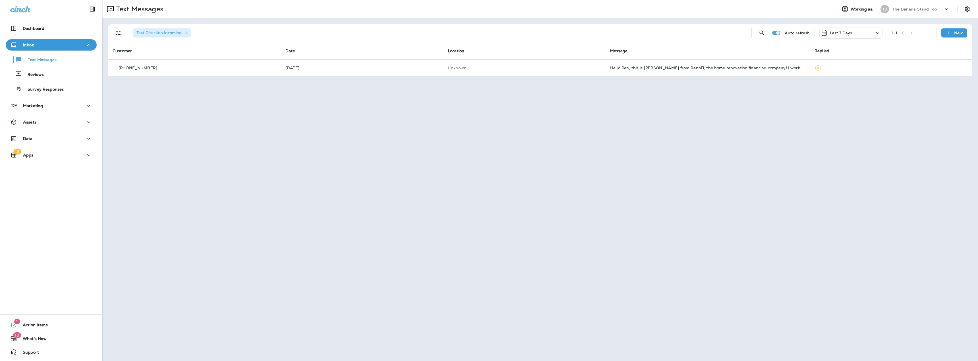
click at [829, 36] on div "Last 7 Days" at bounding box center [850, 33] width 63 height 11
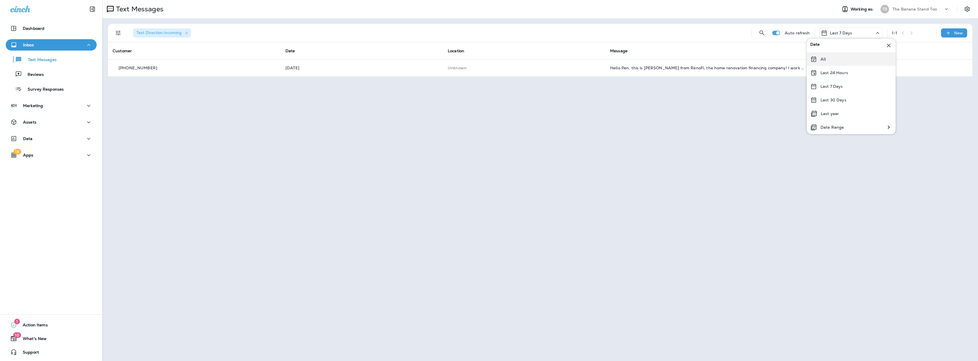
click at [834, 54] on div "All" at bounding box center [851, 59] width 89 height 14
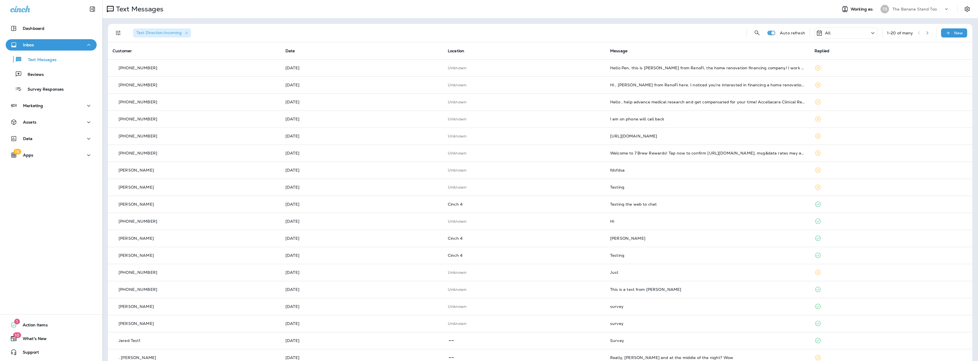
click at [920, 9] on p "The Banana Stand Too" at bounding box center [915, 9] width 44 height 5
type input "*****"
click at [901, 47] on p "Cinch $ 101 - [PERSON_NAME]" at bounding box center [915, 47] width 62 height 9
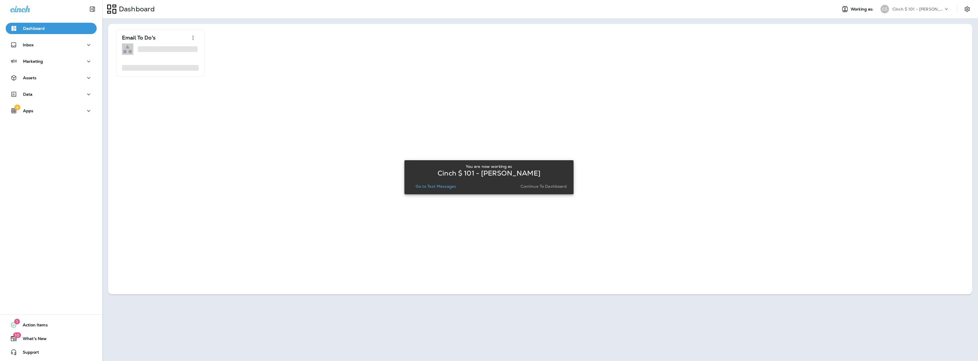
click at [436, 186] on p "Go to Text Messages" at bounding box center [436, 186] width 40 height 5
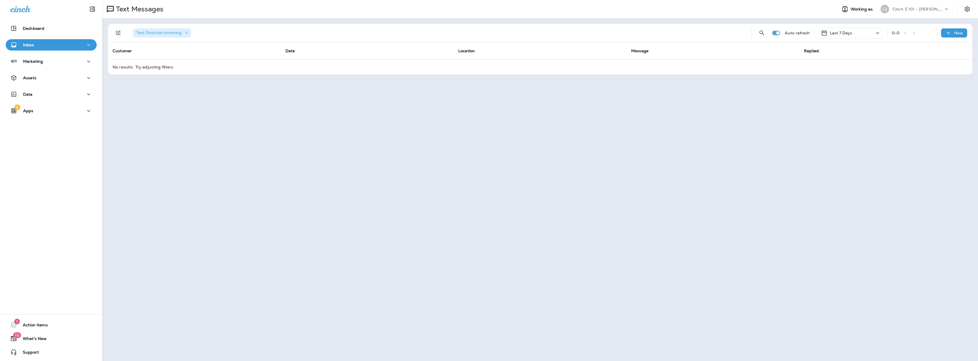
click at [843, 32] on p "Last 7 Days" at bounding box center [841, 33] width 22 height 5
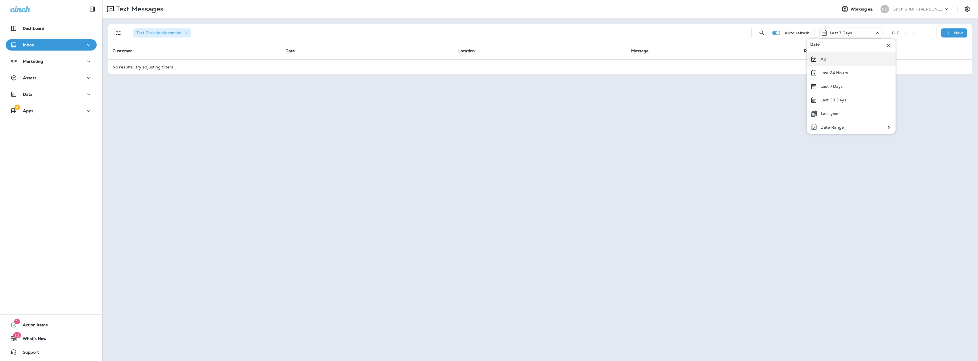
click at [829, 58] on div "All" at bounding box center [851, 59] width 89 height 14
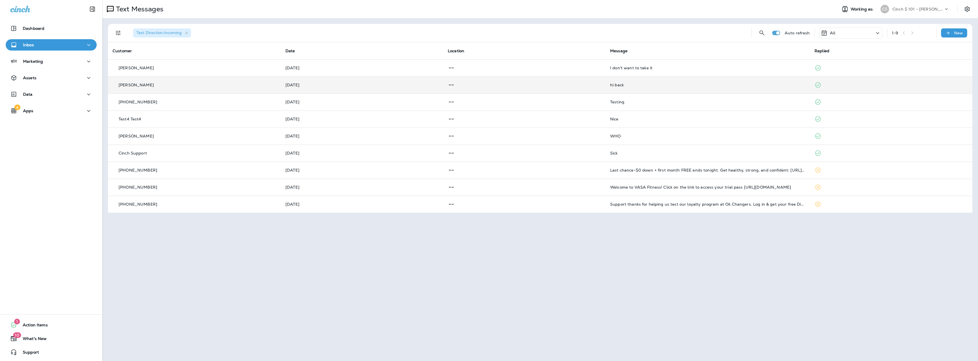
click at [239, 86] on div "Kyle Richey" at bounding box center [195, 85] width 164 height 6
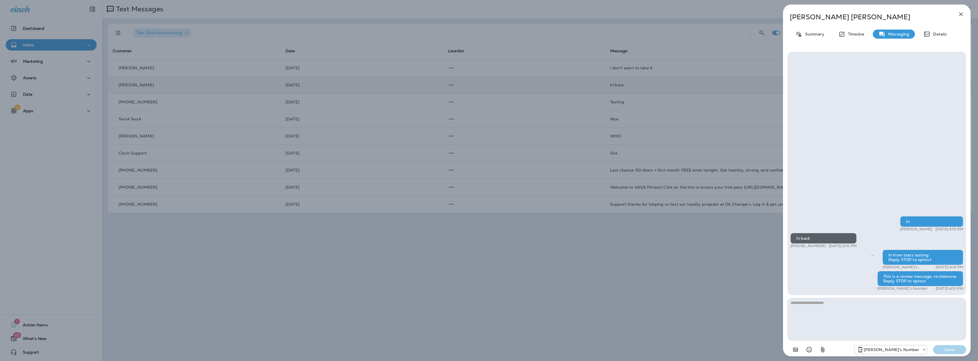
click at [860, 314] on textarea at bounding box center [877, 319] width 179 height 43
click at [845, 313] on textarea at bounding box center [877, 319] width 179 height 43
click at [903, 352] on p "Michelle's Number" at bounding box center [891, 350] width 55 height 5
click at [839, 323] on textarea at bounding box center [877, 319] width 179 height 43
click at [836, 321] on textarea at bounding box center [877, 319] width 179 height 43
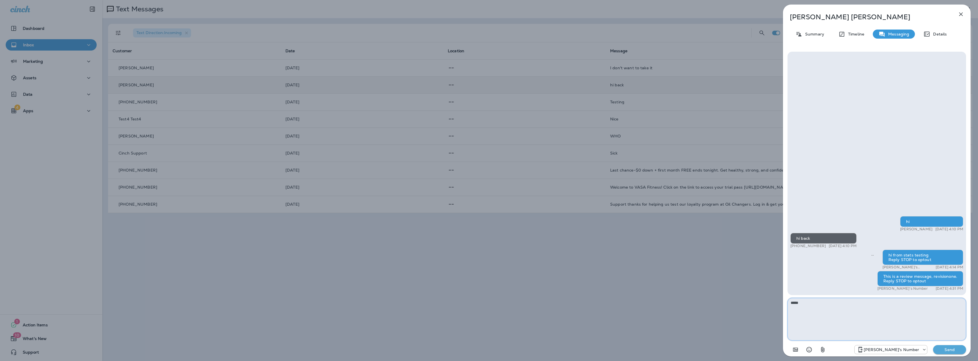
type textarea "****"
click at [955, 348] on p "Send" at bounding box center [950, 349] width 24 height 5
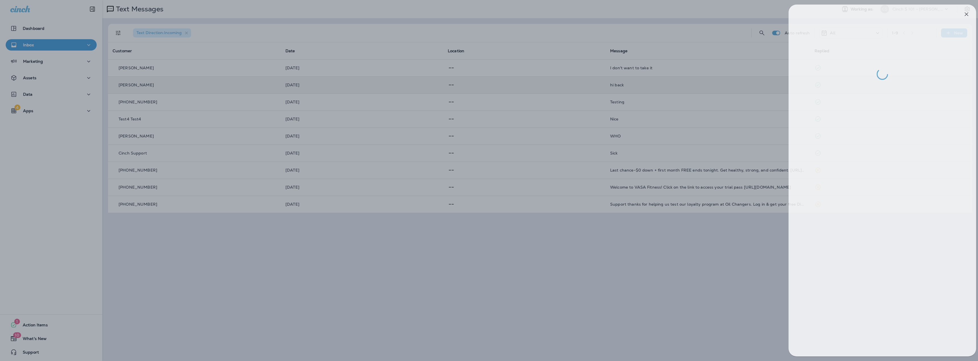
click at [713, 266] on div at bounding box center [495, 180] width 978 height 361
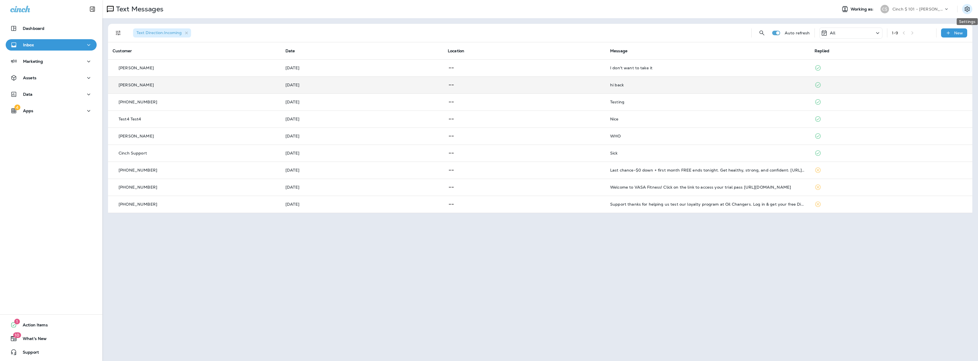
click at [965, 7] on icon "Settings" at bounding box center [967, 9] width 7 height 7
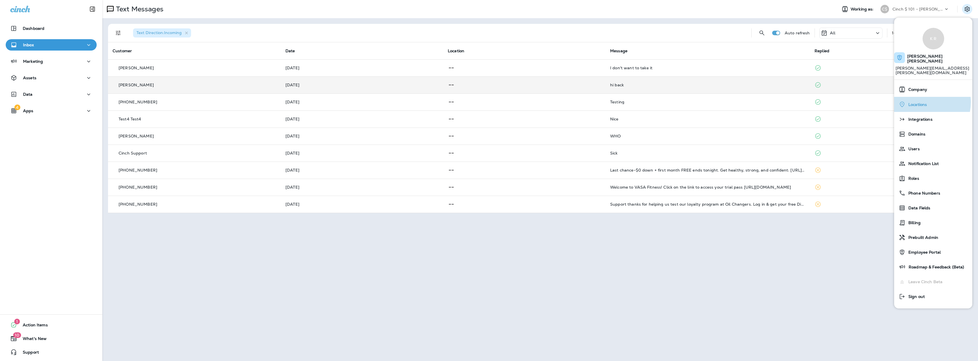
click at [922, 102] on span "Locations" at bounding box center [916, 104] width 21 height 5
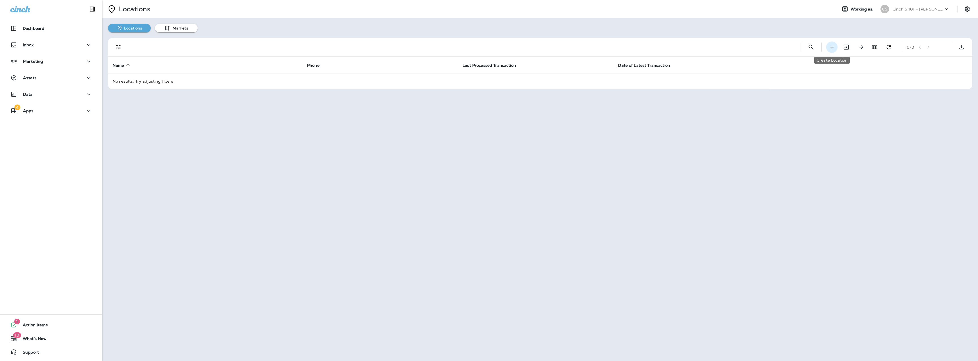
click at [832, 45] on icon "Create Location" at bounding box center [832, 47] width 6 height 6
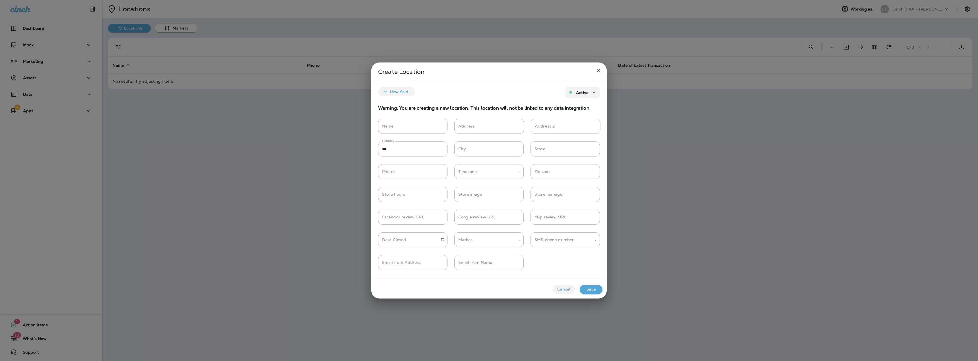
click at [519, 108] on h6 "Warning: You are creating a new location. This location will not be linked to a…" at bounding box center [489, 108] width 222 height 7
copy h6 "Warning: You are creating a new location. This location will not be linked to a…"
click at [429, 113] on div "Name Name Address Address Address 2 Address 2" at bounding box center [488, 123] width 235 height 23
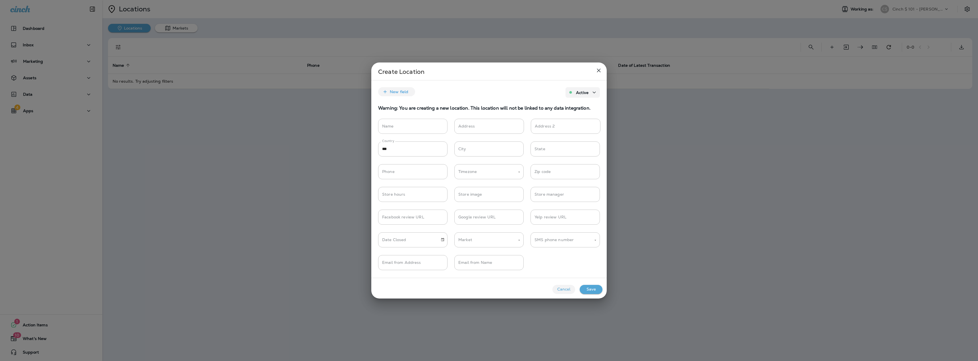
click at [397, 128] on input "Name" at bounding box center [412, 126] width 69 height 15
type input "**********"
click at [562, 242] on input "SMS phone number" at bounding box center [561, 240] width 56 height 10
click at [557, 254] on li "Michelle's Number" at bounding box center [565, 254] width 69 height 8
click at [590, 290] on button "Save" at bounding box center [591, 289] width 23 height 9
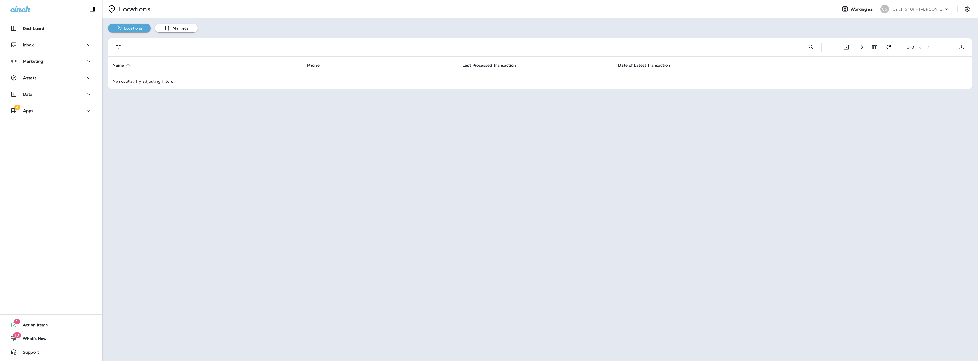
type input "**********"
click at [129, 82] on td "a location" at bounding box center [205, 82] width 194 height 17
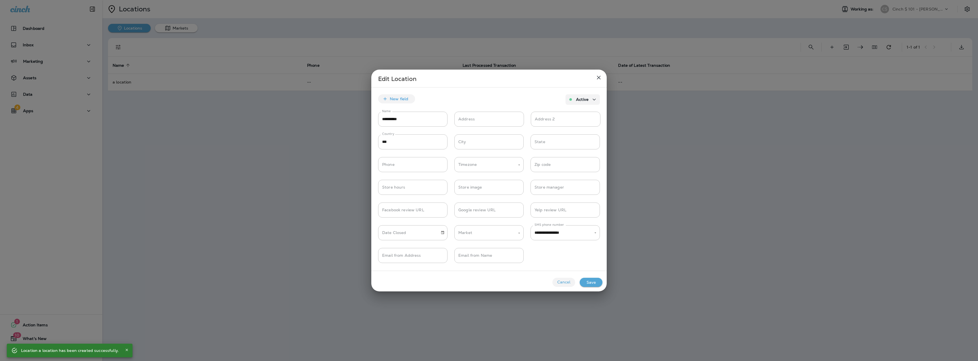
click at [600, 78] on icon "close" at bounding box center [598, 77] width 7 height 7
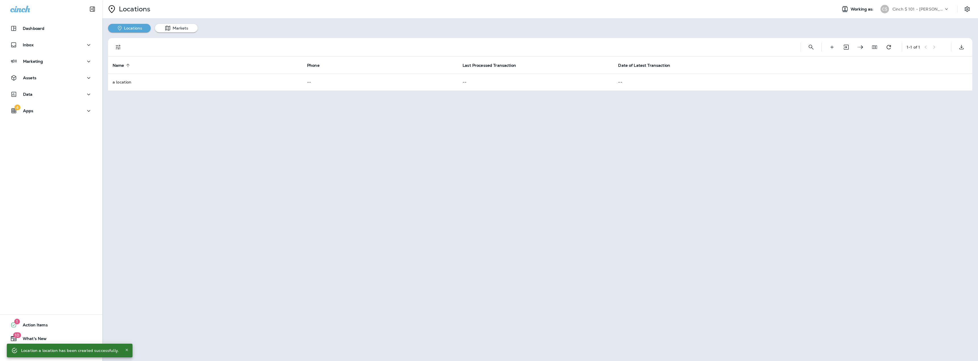
type input "*********"
click at [38, 48] on div "Inbox" at bounding box center [51, 45] width 82 height 7
click at [40, 60] on p "Text Messages" at bounding box center [39, 59] width 34 height 5
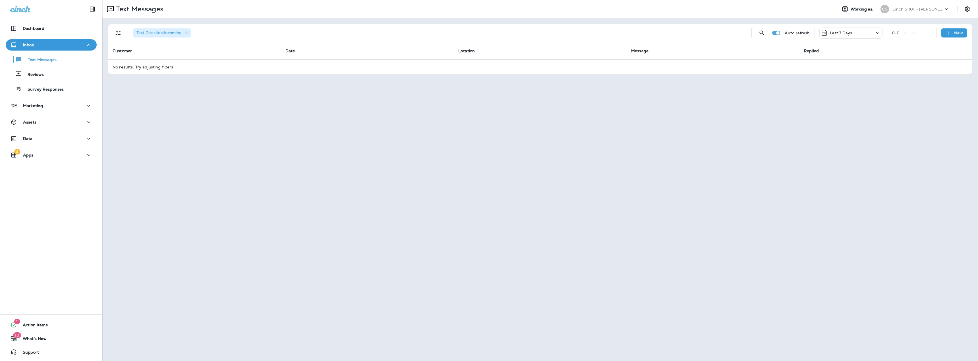
click at [839, 35] on p "Last 7 Days" at bounding box center [841, 33] width 22 height 5
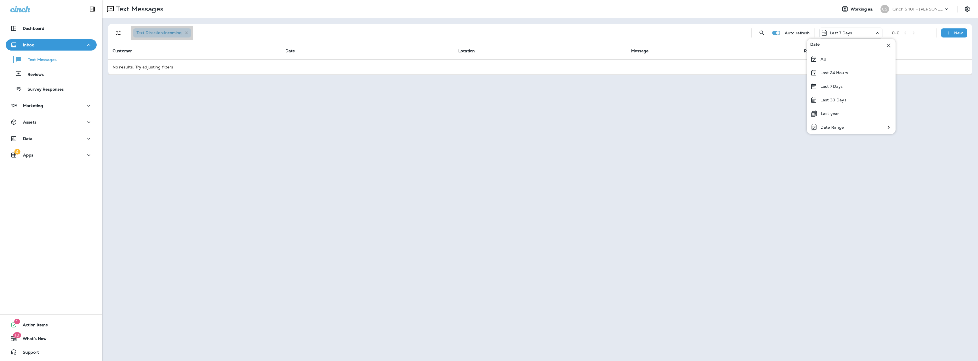
click at [188, 32] on icon "button" at bounding box center [186, 33] width 5 height 5
click at [829, 62] on div "All" at bounding box center [851, 59] width 89 height 14
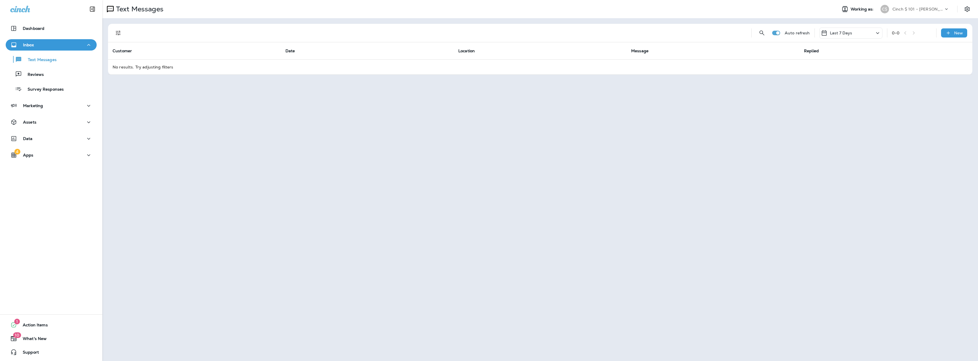
click at [347, 112] on div "Text Messages Working as: C$ Cinch $ 101 - Michelle Auto refresh Last 7 Days 0 …" at bounding box center [540, 180] width 876 height 361
click at [28, 76] on p "Reviews" at bounding box center [33, 74] width 22 height 5
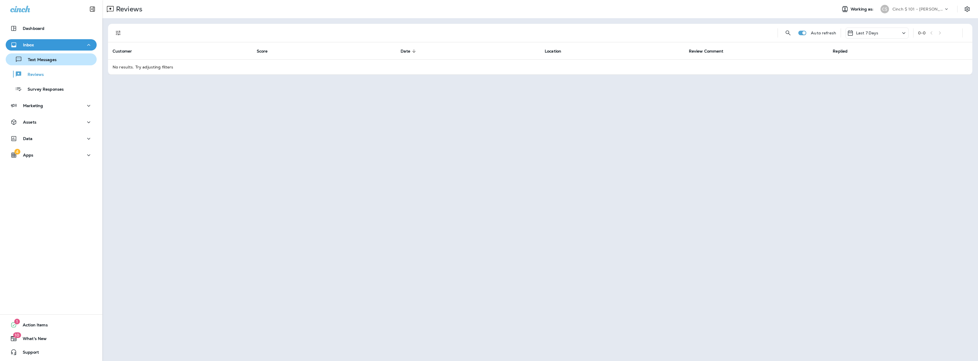
click at [35, 60] on p "Text Messages" at bounding box center [39, 59] width 34 height 5
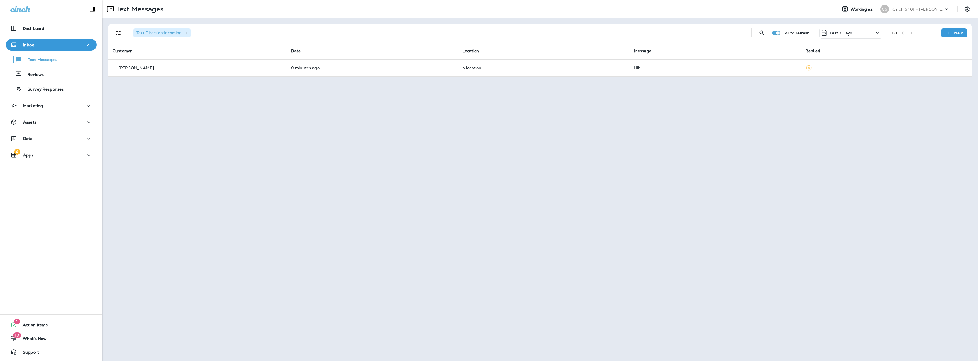
click at [846, 31] on p "Last 7 Days" at bounding box center [841, 33] width 22 height 5
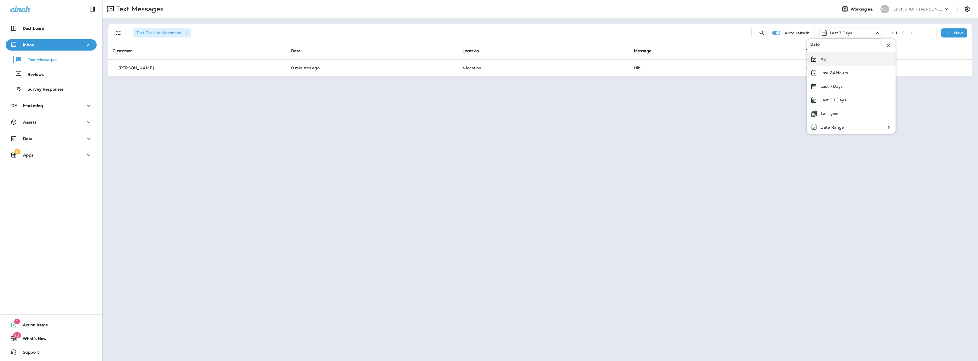
click at [837, 57] on div "All" at bounding box center [851, 59] width 89 height 14
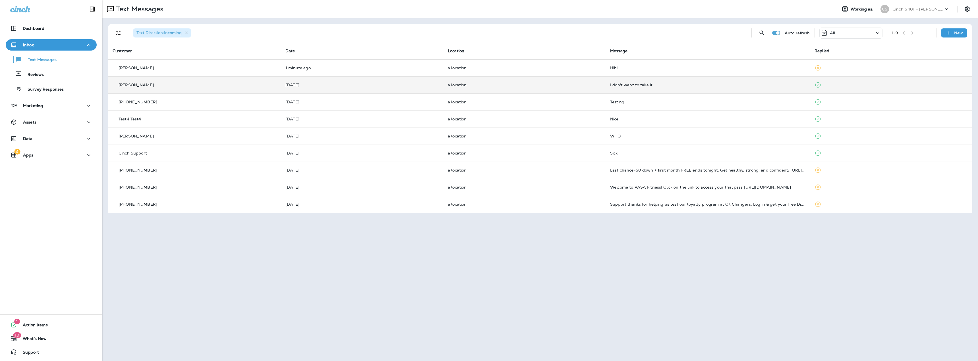
click at [665, 86] on div "I don't want to take it" at bounding box center [707, 85] width 195 height 5
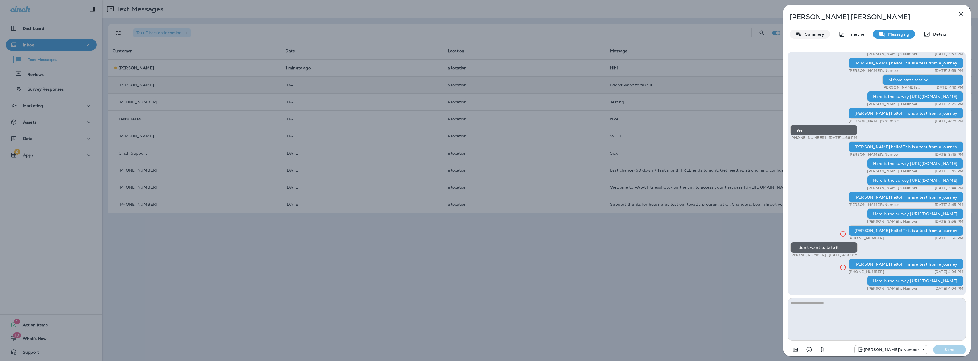
click at [811, 34] on p "Summary" at bounding box center [813, 34] width 22 height 5
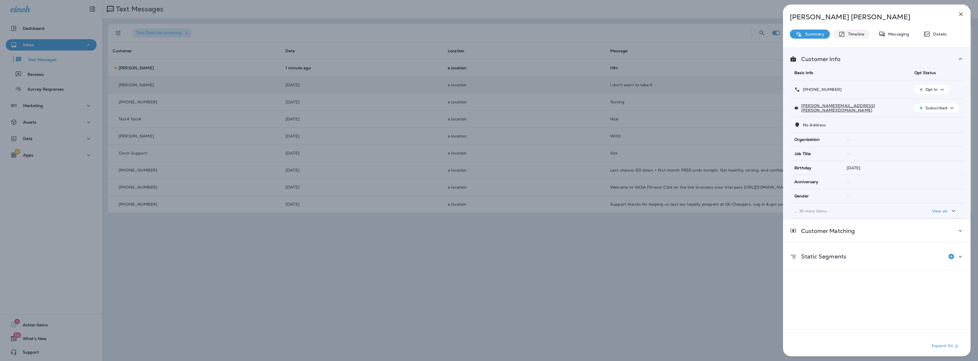
click at [844, 32] on icon at bounding box center [841, 34] width 5 height 5
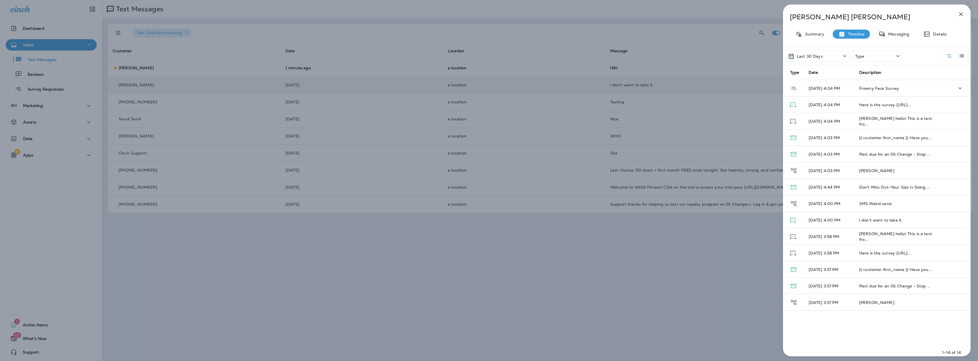
click at [868, 88] on span "Frowny Face Survey" at bounding box center [879, 88] width 40 height 5
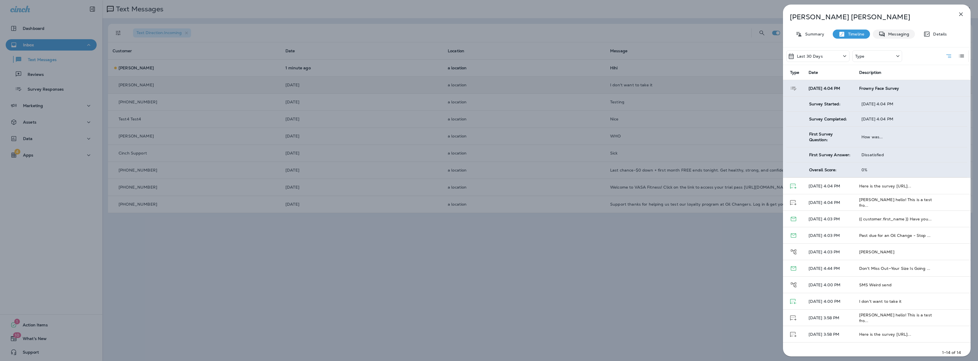
click at [893, 34] on p "Messaging" at bounding box center [897, 34] width 24 height 5
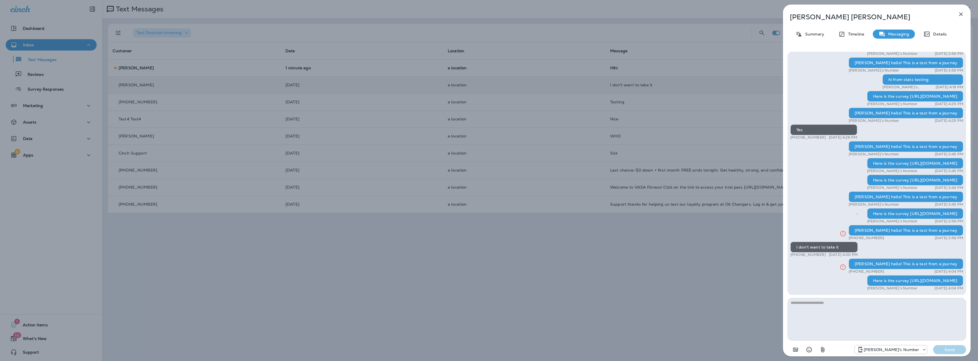
scroll to position [-1, 27]
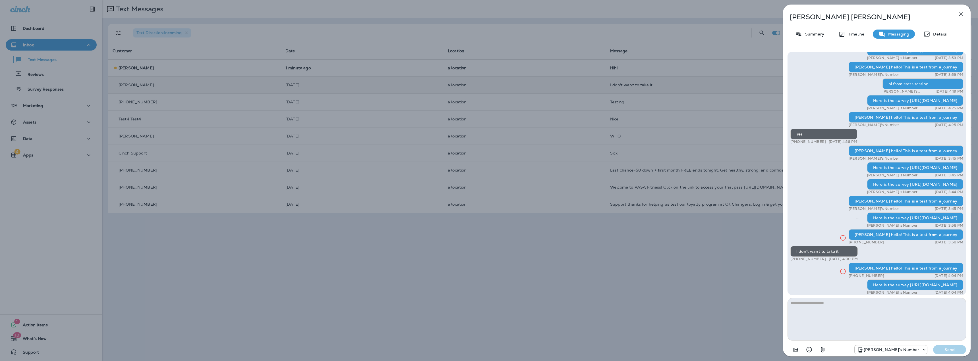
drag, startPoint x: 888, startPoint y: 203, endPoint x: 822, endPoint y: 191, distance: 66.9
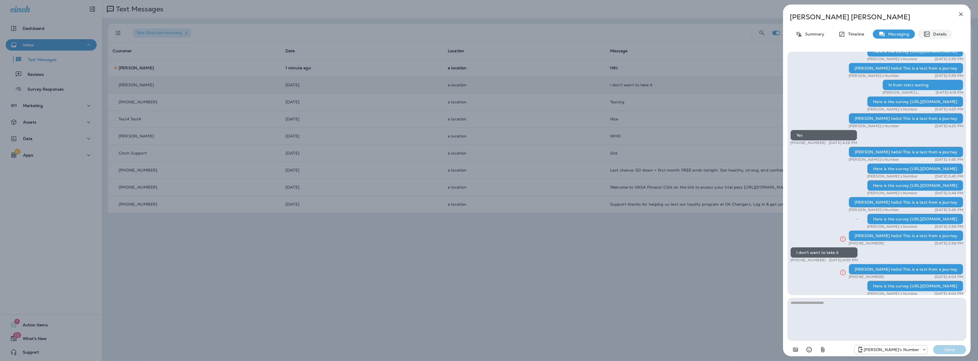
click at [934, 35] on p "Details" at bounding box center [938, 34] width 16 height 5
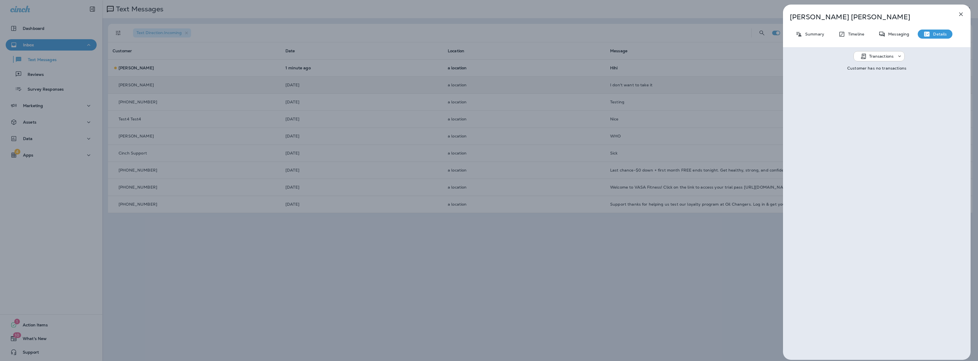
click at [874, 51] on div "Transactions" at bounding box center [879, 53] width 51 height 5
click at [877, 84] on p "Schedules" at bounding box center [875, 84] width 22 height 5
click at [875, 58] on p "Schedules" at bounding box center [879, 56] width 20 height 5
click at [874, 98] on p "Subscriptions" at bounding box center [878, 98] width 29 height 5
click at [962, 15] on icon "button" at bounding box center [961, 15] width 4 height 4
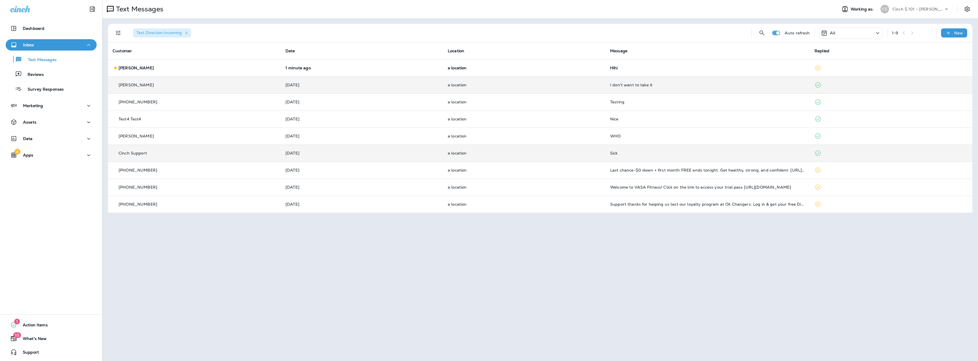
drag, startPoint x: 588, startPoint y: 160, endPoint x: 585, endPoint y: 160, distance: 3.2
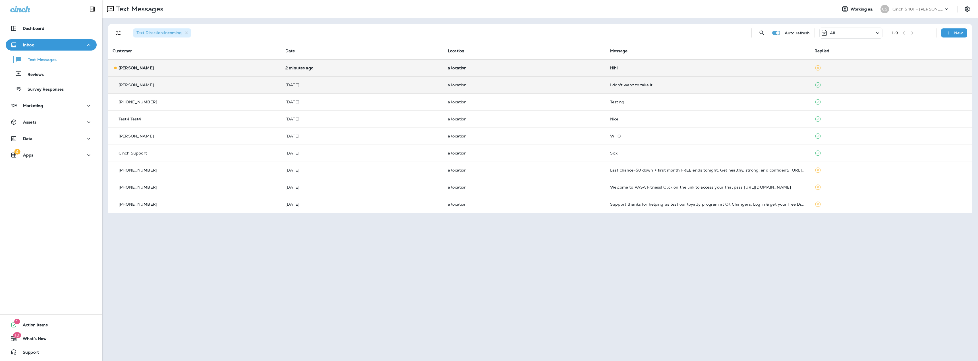
click at [119, 67] on p "Kyle Richey" at bounding box center [136, 68] width 35 height 5
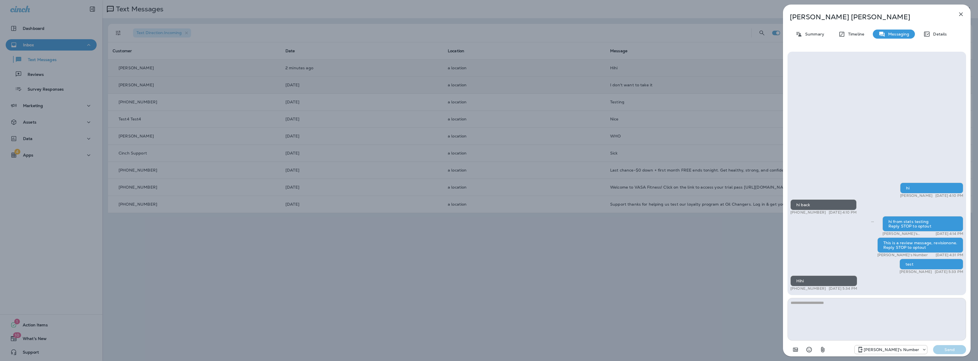
click at [682, 279] on div "Kyle Richey Summary Timeline Messaging Details hi Kyle Richey Jul 17, 2025 4:10…" at bounding box center [489, 180] width 978 height 361
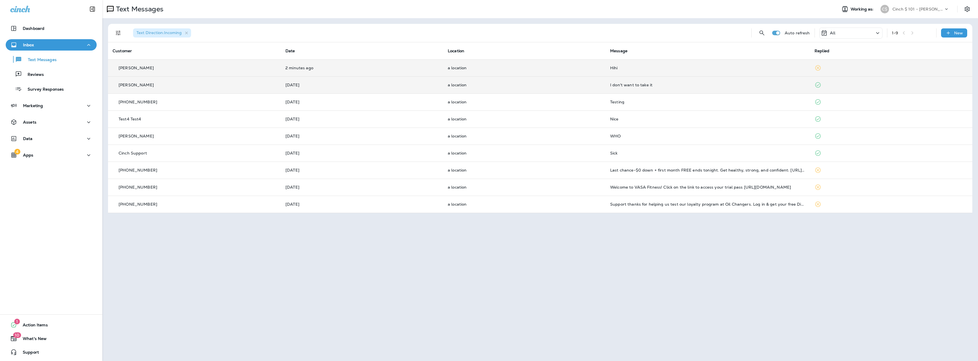
click at [209, 73] on td "Kyle Richey" at bounding box center [194, 67] width 173 height 17
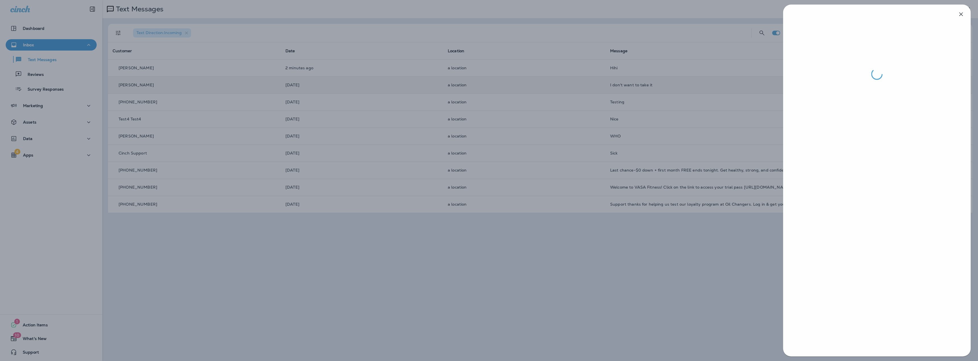
click at [291, 280] on div at bounding box center [489, 180] width 978 height 361
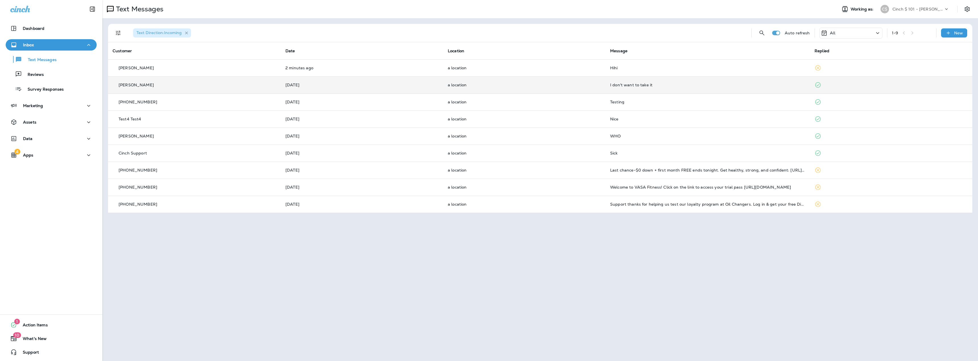
click at [187, 32] on icon "button" at bounding box center [186, 33] width 5 height 5
click at [186, 31] on icon "button" at bounding box center [186, 33] width 5 height 5
click at [188, 33] on icon "button" at bounding box center [186, 33] width 5 height 5
click at [187, 33] on icon "button" at bounding box center [186, 33] width 5 height 5
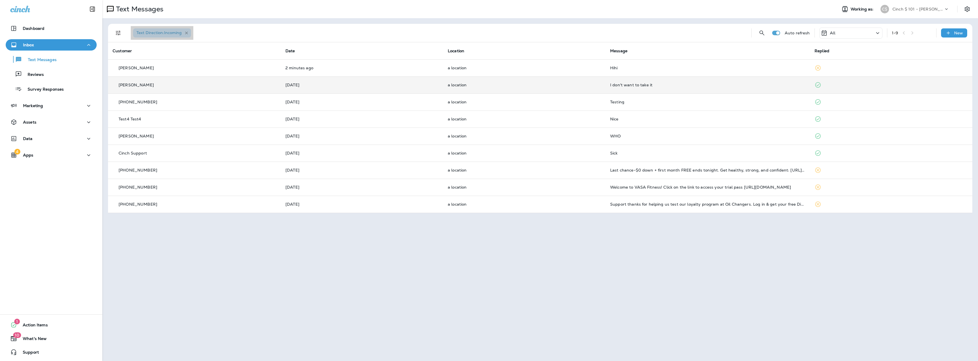
click at [187, 33] on icon "button" at bounding box center [186, 33] width 5 height 5
click at [118, 35] on icon "Filters" at bounding box center [118, 33] width 7 height 7
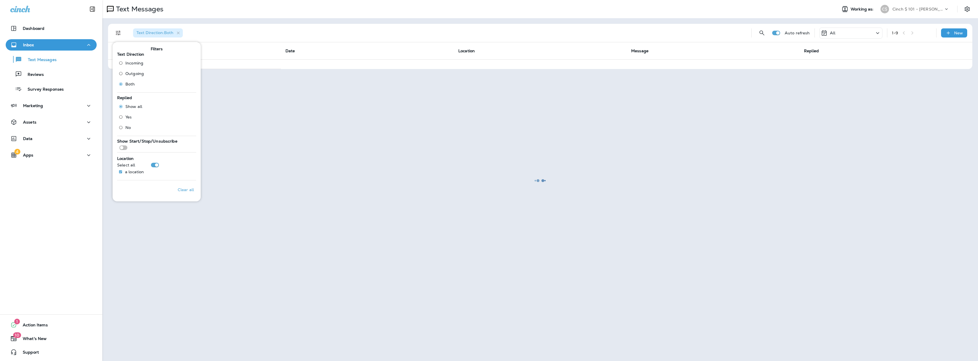
drag, startPoint x: 294, startPoint y: 118, endPoint x: 279, endPoint y: 109, distance: 17.8
click at [290, 117] on div at bounding box center [540, 181] width 875 height 360
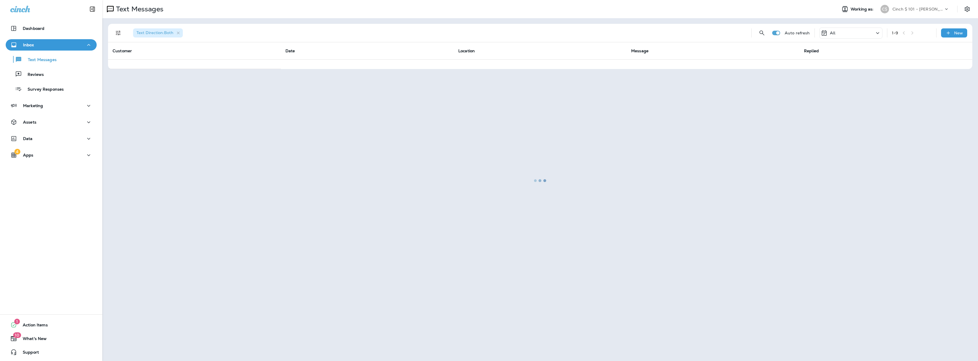
click at [178, 33] on div at bounding box center [540, 181] width 875 height 360
click at [119, 36] on div at bounding box center [540, 181] width 875 height 360
click at [119, 34] on div at bounding box center [540, 181] width 875 height 360
